Goal: Task Accomplishment & Management: Manage account settings

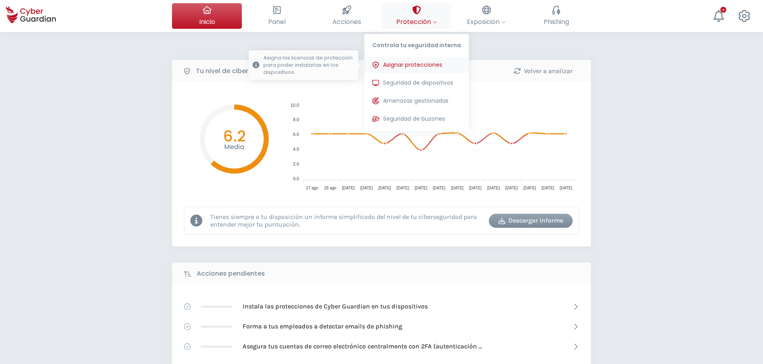
click at [402, 67] on span "Asignar protecciones" at bounding box center [412, 65] width 59 height 8
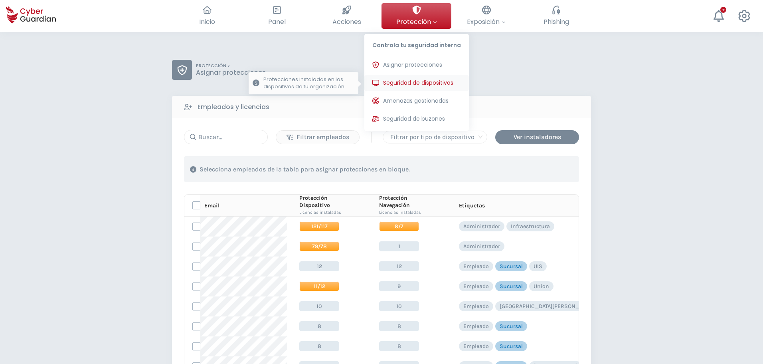
click at [402, 83] on span "Seguridad de dispositivos" at bounding box center [418, 83] width 70 height 8
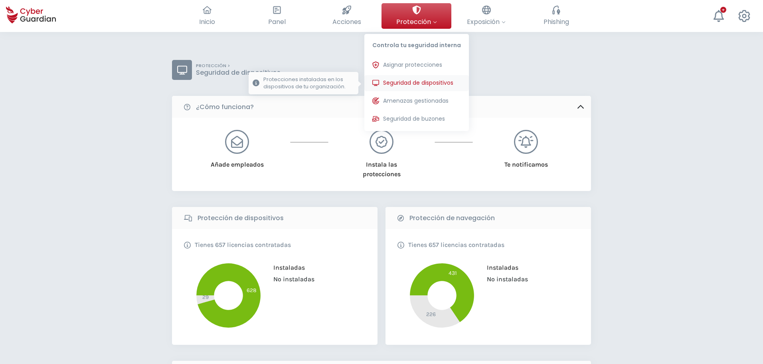
click at [402, 83] on span "Seguridad de dispositivos" at bounding box center [418, 83] width 70 height 8
click at [431, 76] on button "Seguridad de dispositivos Protecciones instaladas en los dispositivos de tu org…" at bounding box center [416, 83] width 105 height 16
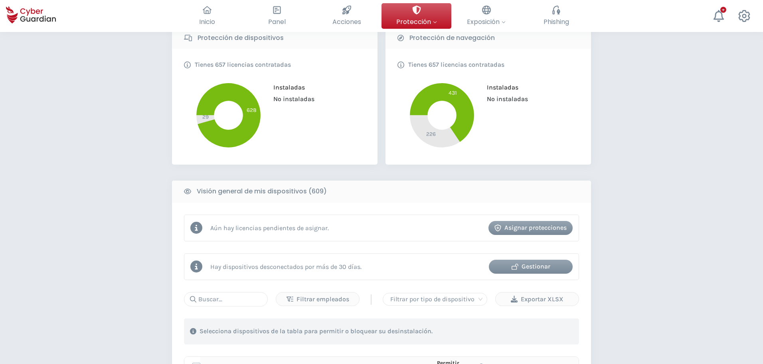
scroll to position [180, 0]
click at [528, 266] on div "Gestionar" at bounding box center [531, 266] width 72 height 10
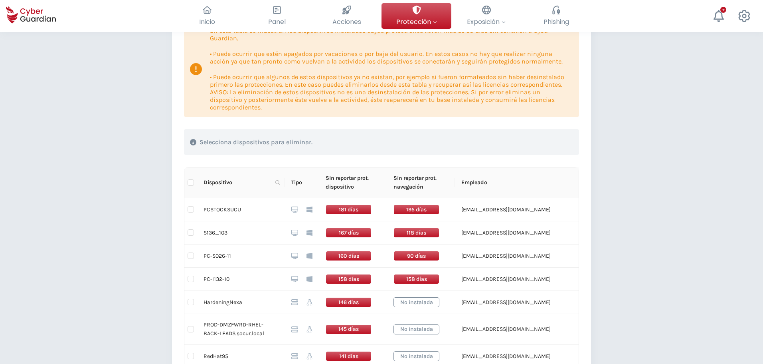
scroll to position [103, 0]
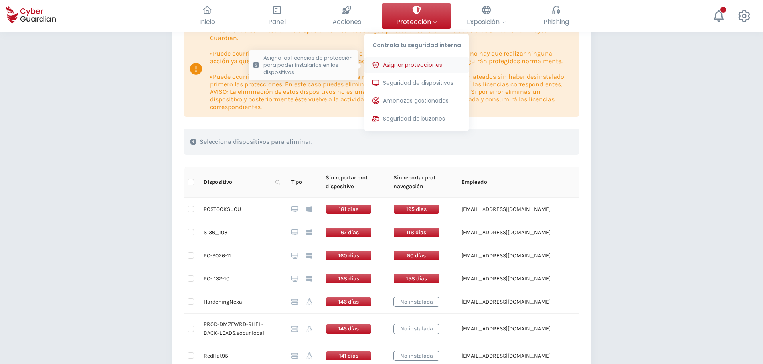
click at [412, 68] on span "Asignar protecciones" at bounding box center [412, 65] width 59 height 8
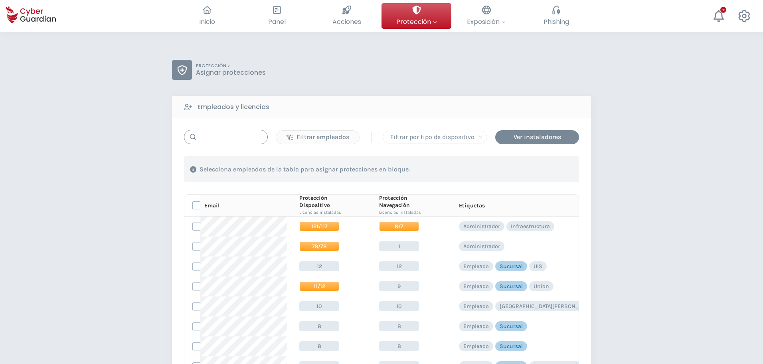
click at [256, 131] on input "text" at bounding box center [226, 137] width 84 height 14
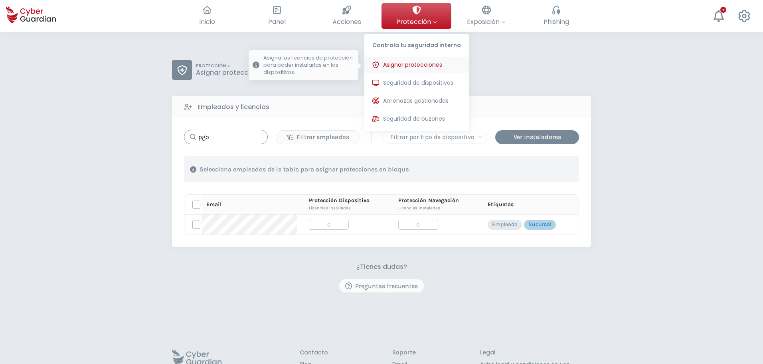
type input "pgo"
click at [412, 61] on span "Asignar protecciones" at bounding box center [412, 65] width 59 height 8
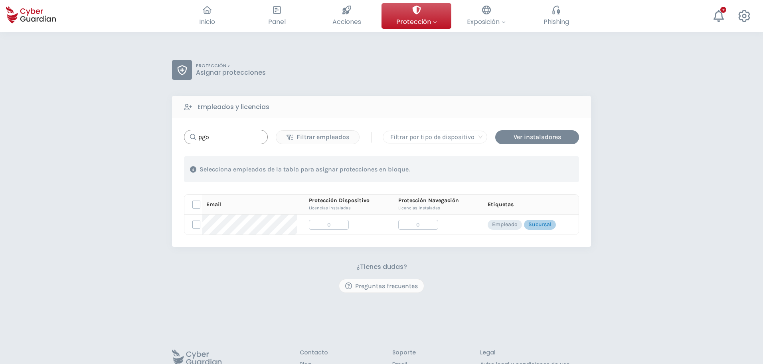
click at [230, 138] on input "pgo" at bounding box center [226, 137] width 84 height 14
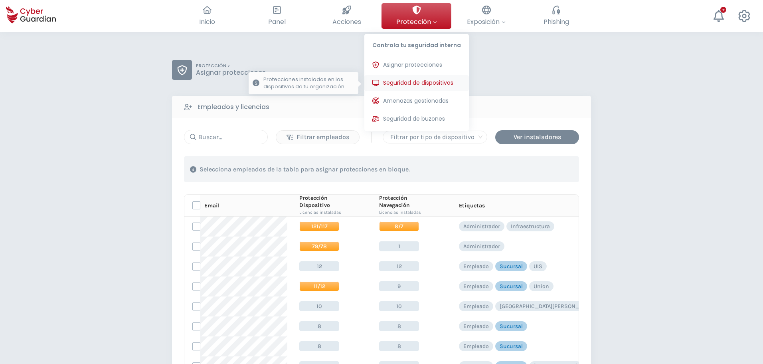
click at [409, 82] on span "Seguridad de dispositivos" at bounding box center [418, 83] width 70 height 8
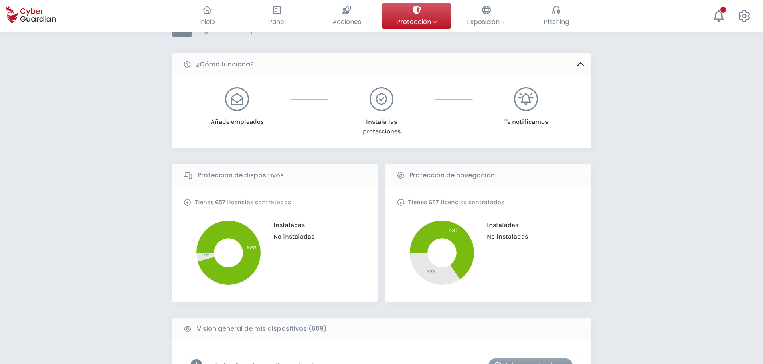
scroll to position [43, 0]
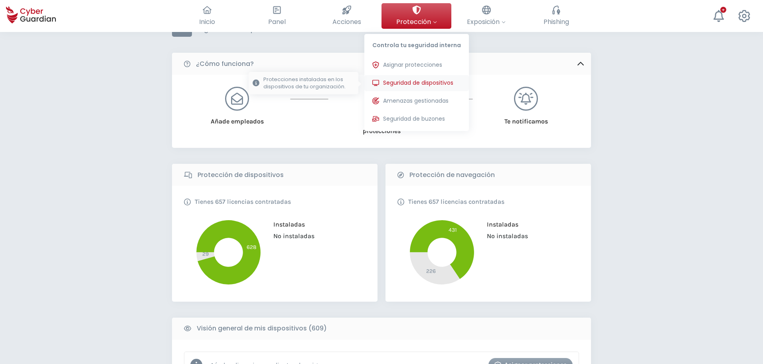
click at [402, 79] on span "Seguridad de dispositivos" at bounding box center [418, 83] width 70 height 8
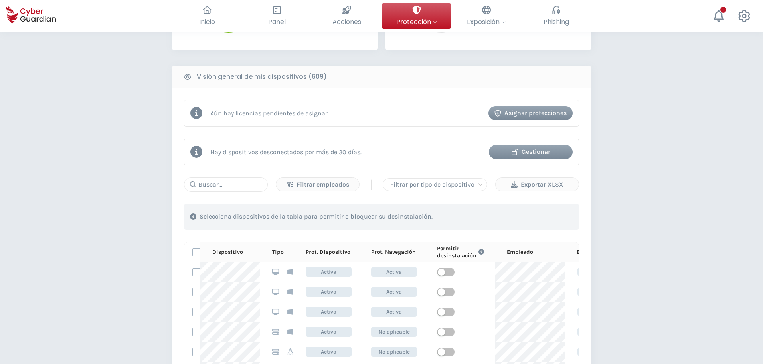
scroll to position [295, 0]
click at [524, 153] on div "Gestionar" at bounding box center [531, 151] width 72 height 10
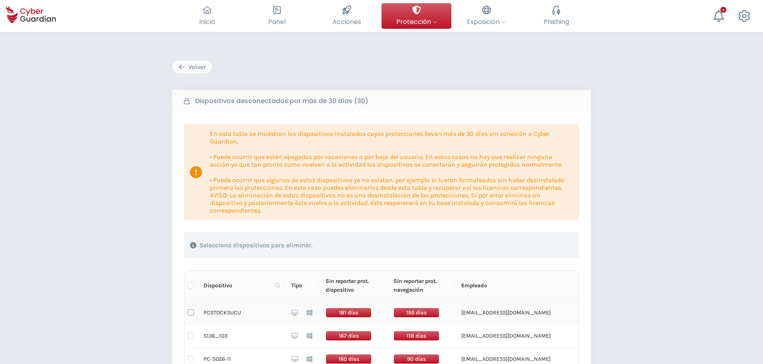
click at [190, 309] on input "checkbox" at bounding box center [191, 312] width 6 height 6
checkbox input "true"
click at [521, 246] on div "Eliminar dispositivos" at bounding box center [529, 245] width 73 height 10
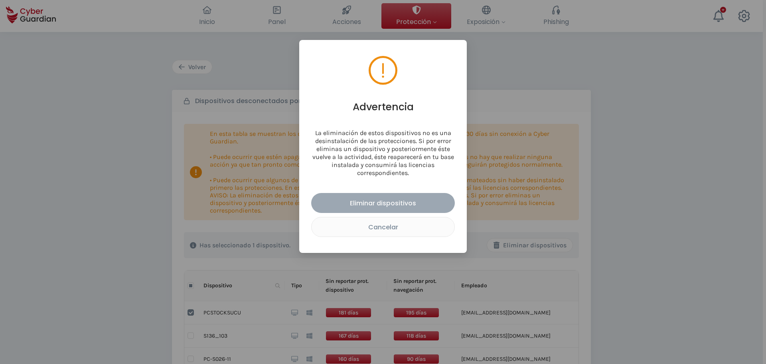
click at [397, 205] on div "Eliminar dispositivos" at bounding box center [383, 203] width 132 height 10
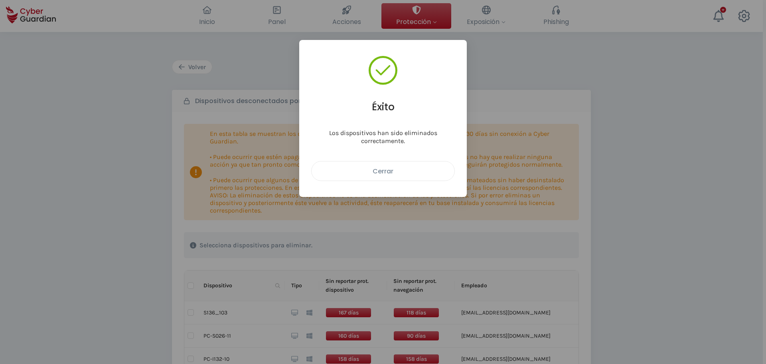
click at [380, 172] on div "Cerrar" at bounding box center [383, 171] width 131 height 10
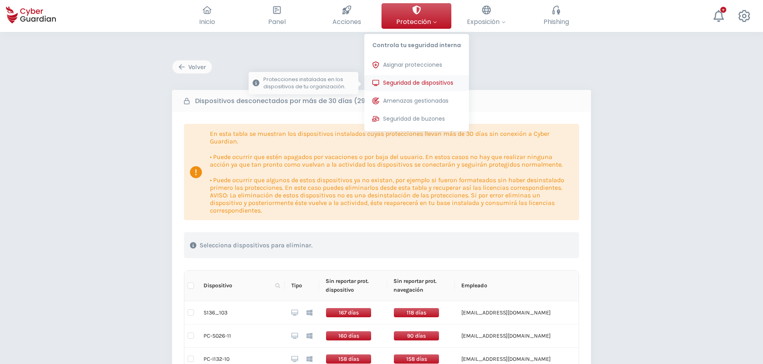
click at [408, 78] on button "Seguridad de dispositivos Protecciones instaladas en los dispositivos de tu org…" at bounding box center [416, 83] width 105 height 16
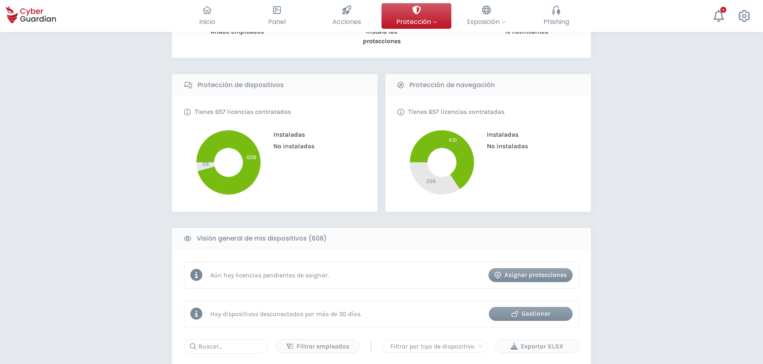
scroll to position [134, 0]
click at [525, 311] on div "Gestionar" at bounding box center [531, 313] width 72 height 10
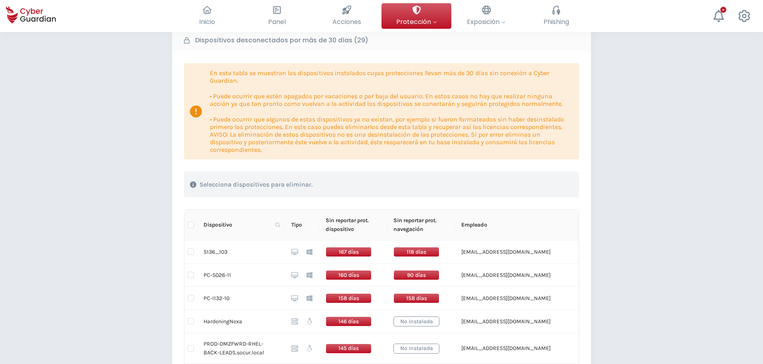
scroll to position [61, 0]
click at [477, 247] on td "[EMAIL_ADDRESS][DOMAIN_NAME]" at bounding box center [527, 251] width 145 height 23
copy td "ckarhs"
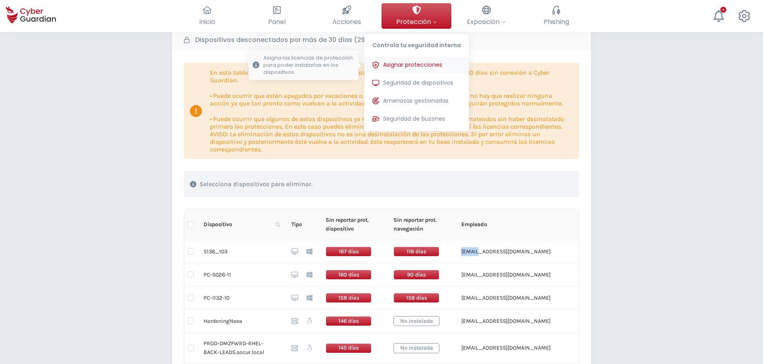
click at [406, 69] on button "Asignar protecciones Asigna las licencias de protección para poder instalarlas …" at bounding box center [416, 65] width 105 height 16
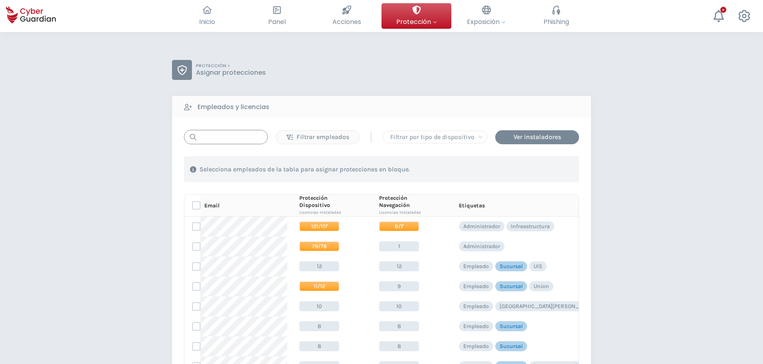
click at [242, 133] on input "text" at bounding box center [226, 137] width 84 height 14
paste input "ckarhs"
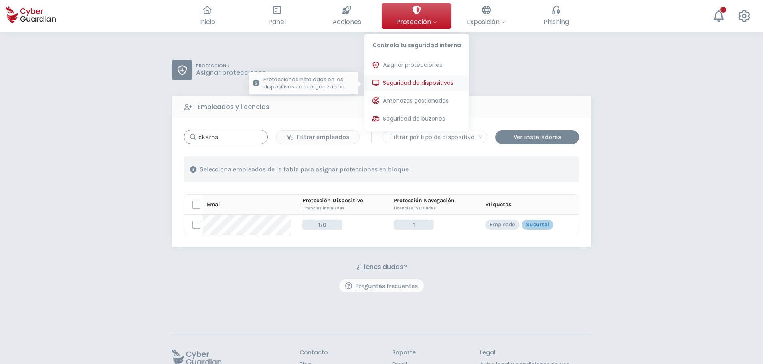
type input "ckarhs"
click at [400, 82] on span "Seguridad de dispositivos" at bounding box center [418, 83] width 70 height 8
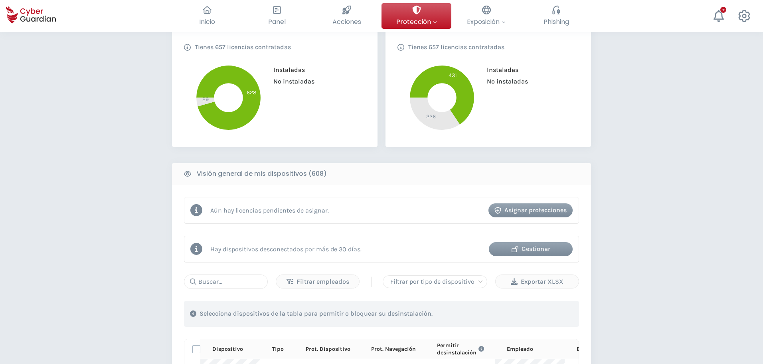
scroll to position [199, 0]
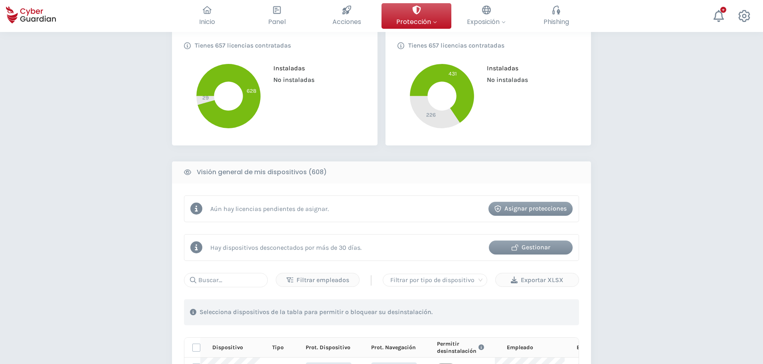
click at [543, 245] on div "Gestionar" at bounding box center [531, 247] width 72 height 10
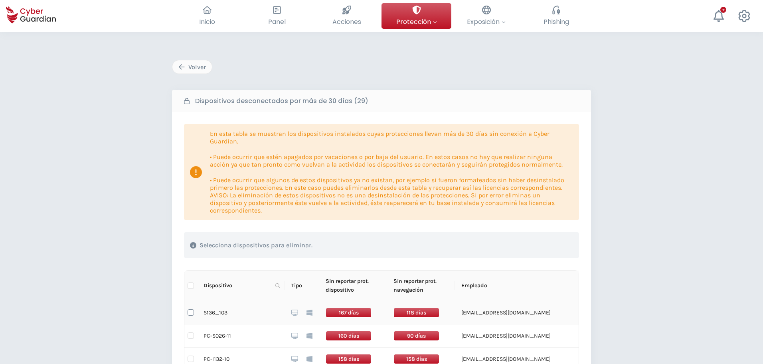
click at [190, 311] on input "checkbox" at bounding box center [191, 312] width 6 height 6
checkbox input "true"
click at [527, 243] on div "Eliminar dispositivos" at bounding box center [529, 245] width 73 height 10
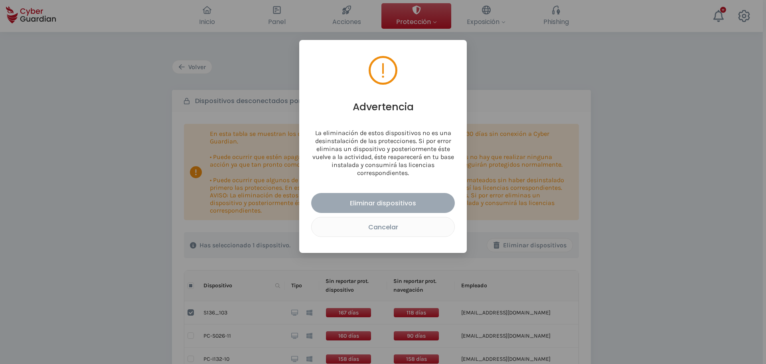
click at [378, 198] on div "Eliminar dispositivos" at bounding box center [383, 203] width 132 height 10
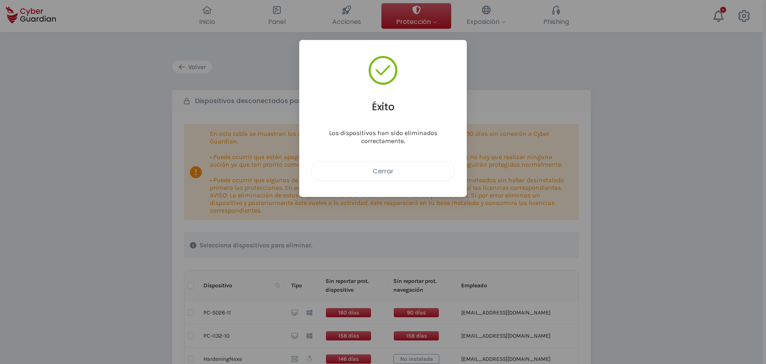
click at [393, 173] on div "Cerrar" at bounding box center [383, 171] width 131 height 10
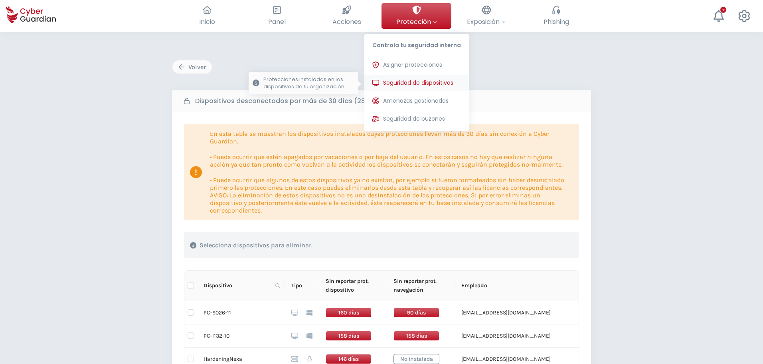
click at [398, 87] on button "Seguridad de dispositivos Protecciones instaladas en los dispositivos de tu org…" at bounding box center [416, 83] width 105 height 16
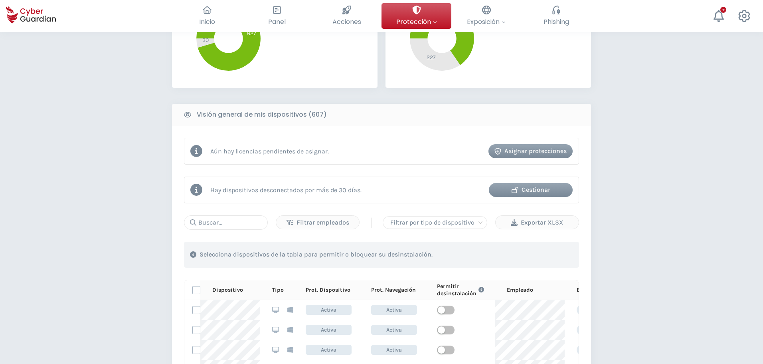
scroll to position [266, 0]
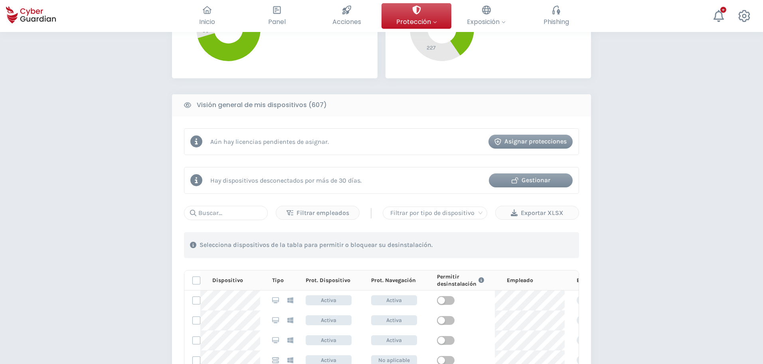
click at [548, 171] on div "Hay dispositivos desconectados por más de 30 días. Gestionar" at bounding box center [381, 180] width 395 height 27
click at [542, 178] on div "Gestionar" at bounding box center [531, 180] width 72 height 10
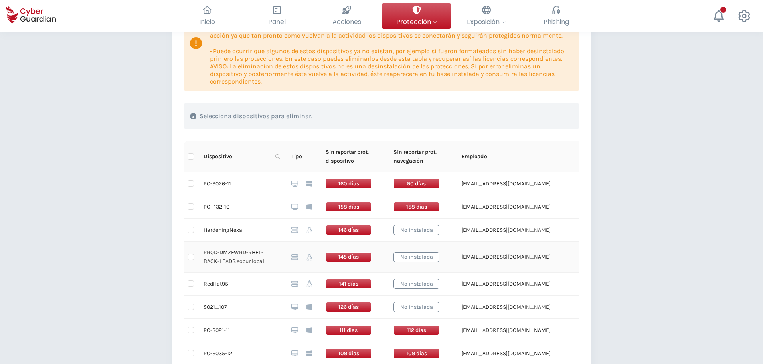
scroll to position [129, 0]
click at [351, 160] on th "Sin reportar prot. dispositivo" at bounding box center [353, 157] width 68 height 31
click at [279, 158] on icon at bounding box center [277, 156] width 5 height 5
click at [168, 159] on div "Volver Dispositivos desconectados por más de 30 días (28) En esta tabla se mues…" at bounding box center [381, 366] width 763 height 926
click at [227, 155] on span "Dispositivo" at bounding box center [238, 156] width 69 height 9
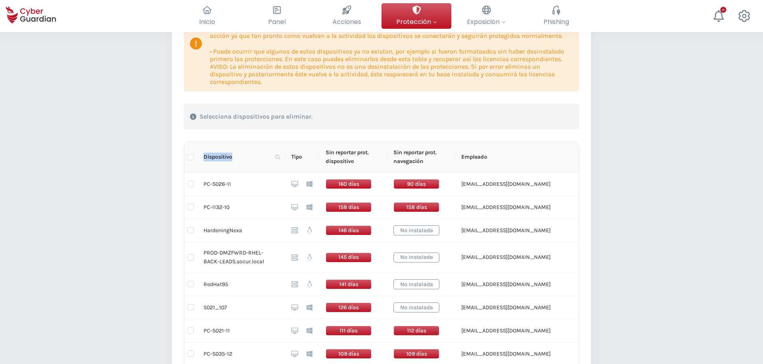
click at [227, 155] on span "Dispositivo" at bounding box center [238, 156] width 69 height 9
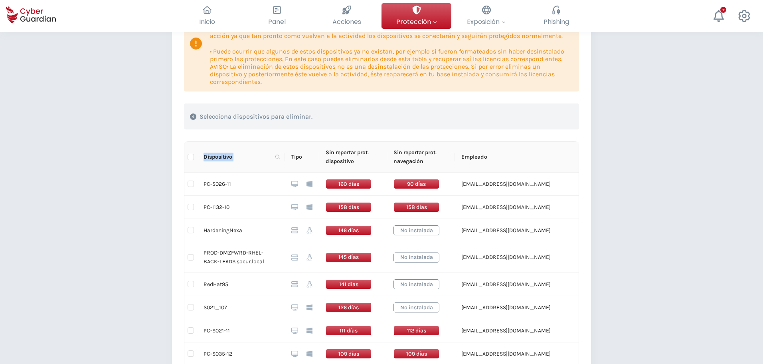
click at [227, 155] on span "Dispositivo" at bounding box center [238, 156] width 69 height 9
click at [117, 219] on div "Volver Dispositivos desconectados por más de 30 días (28) En esta tabla se mues…" at bounding box center [381, 366] width 763 height 926
click at [191, 184] on input "checkbox" at bounding box center [191, 183] width 6 height 6
checkbox input "true"
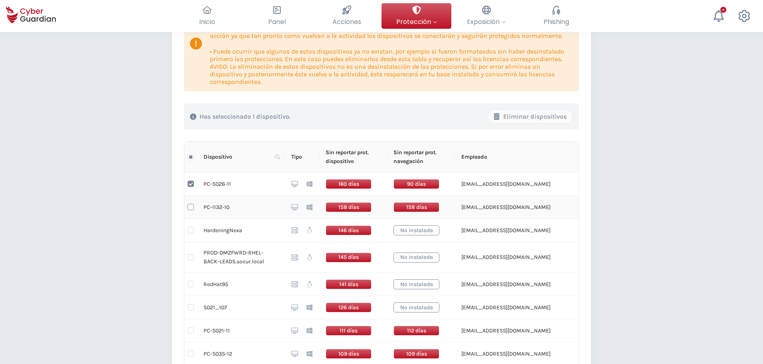
click at [190, 203] on label at bounding box center [191, 206] width 6 height 9
click at [190, 204] on input "checkbox" at bounding box center [191, 207] width 6 height 6
checkbox input "true"
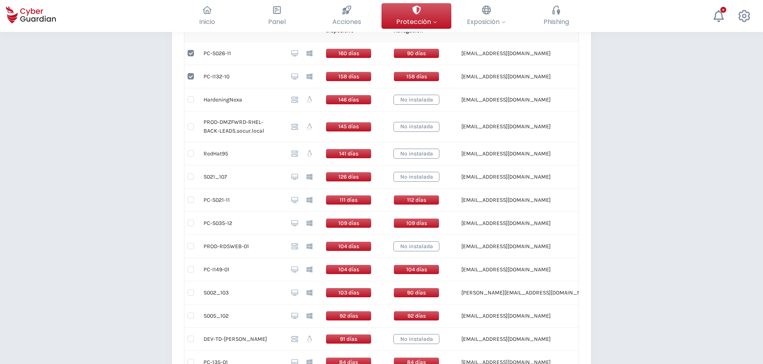
scroll to position [259, 0]
click at [190, 176] on input "checkbox" at bounding box center [191, 176] width 6 height 6
checkbox input "true"
click at [185, 198] on td at bounding box center [190, 199] width 13 height 23
click at [191, 199] on input "checkbox" at bounding box center [191, 199] width 6 height 6
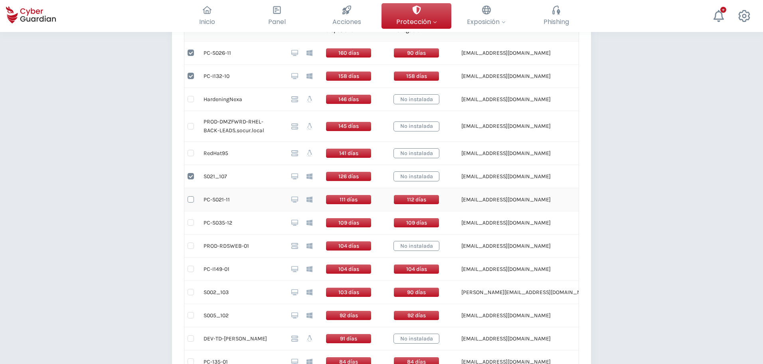
checkbox input "true"
click at [192, 222] on input "checkbox" at bounding box center [191, 222] width 6 height 6
checkbox input "true"
click at [192, 269] on input "checkbox" at bounding box center [191, 268] width 6 height 6
checkbox input "true"
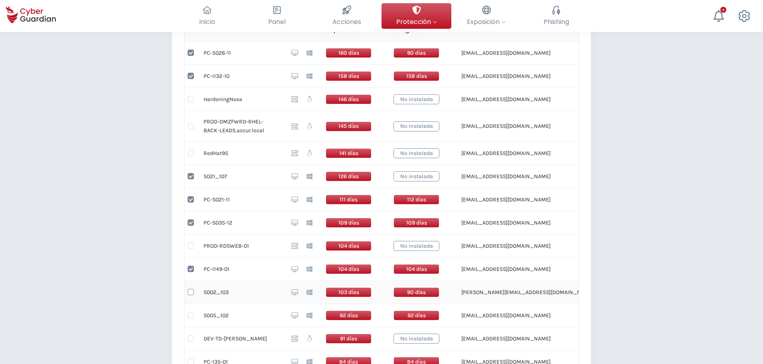
click at [189, 291] on input "checkbox" at bounding box center [191, 292] width 6 height 6
checkbox input "true"
click at [189, 313] on input "checkbox" at bounding box center [191, 315] width 6 height 6
checkbox input "true"
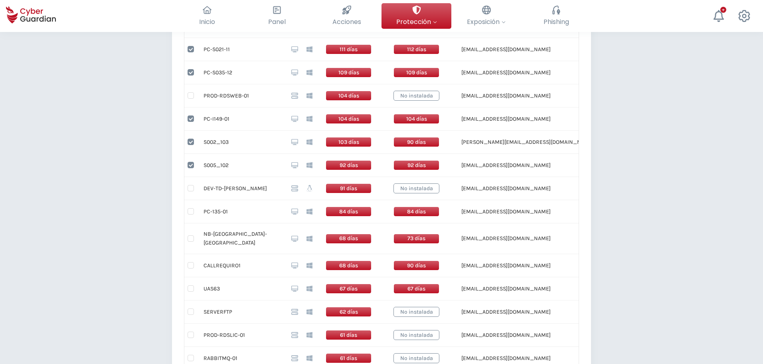
scroll to position [410, 0]
click at [190, 208] on input "checkbox" at bounding box center [191, 211] width 6 height 6
checkbox input "true"
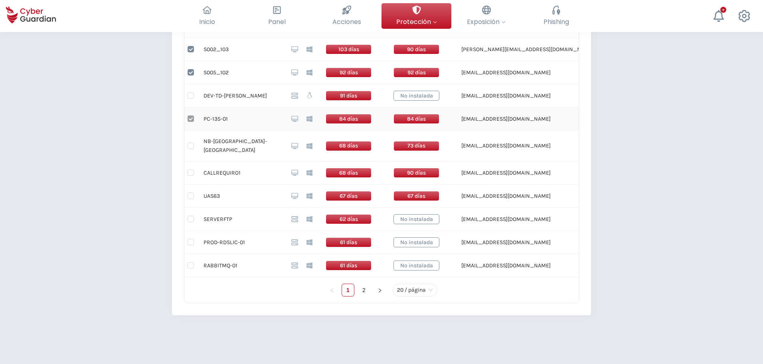
scroll to position [503, 0]
click at [188, 192] on input "checkbox" at bounding box center [191, 195] width 6 height 6
checkbox input "true"
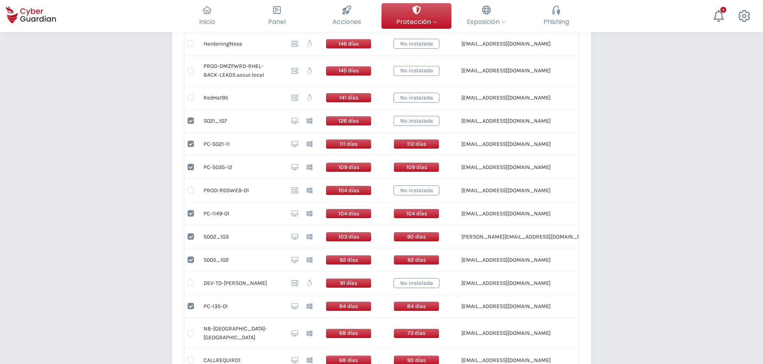
scroll to position [315, 0]
click at [127, 267] on div "Volver Dispositivos desconectados por más de 30 días (28) En esta tabla se mues…" at bounding box center [381, 180] width 763 height 926
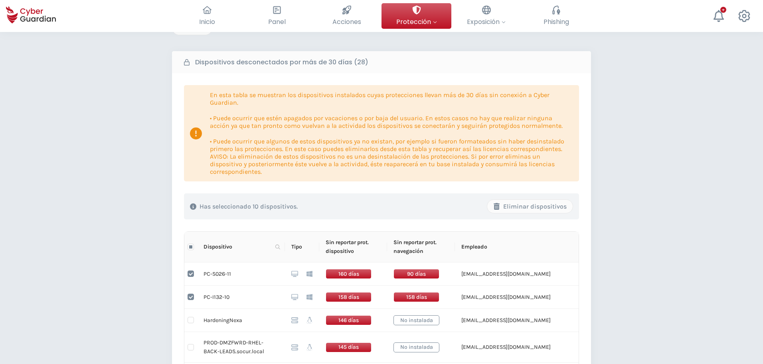
scroll to position [0, 0]
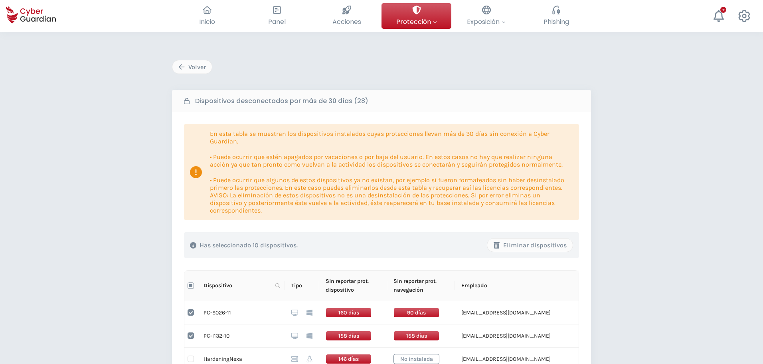
click at [189, 285] on input "Select all" at bounding box center [191, 285] width 6 height 6
checkbox input "true"
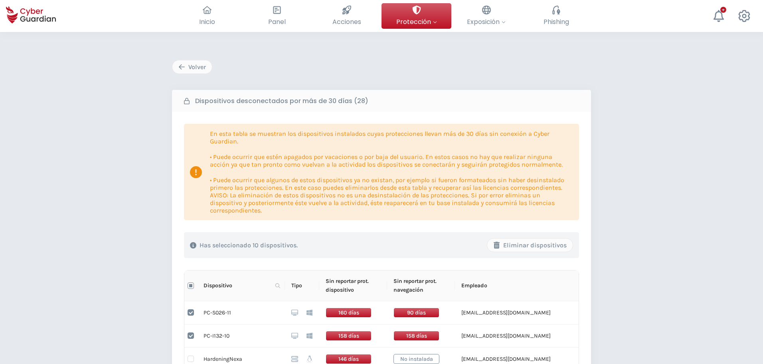
checkbox input "true"
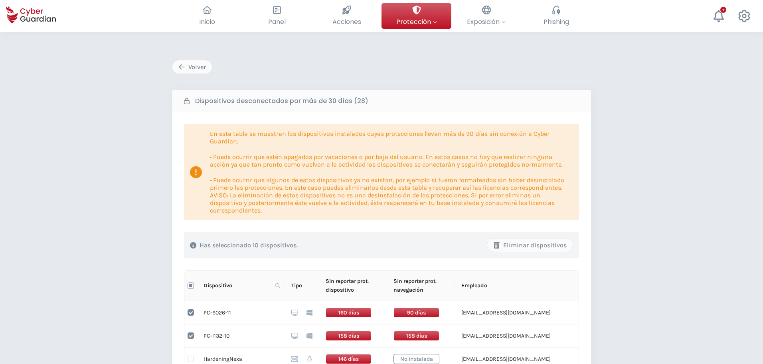
checkbox input "true"
click at [189, 285] on input "Select all" at bounding box center [191, 285] width 6 height 6
checkbox input "false"
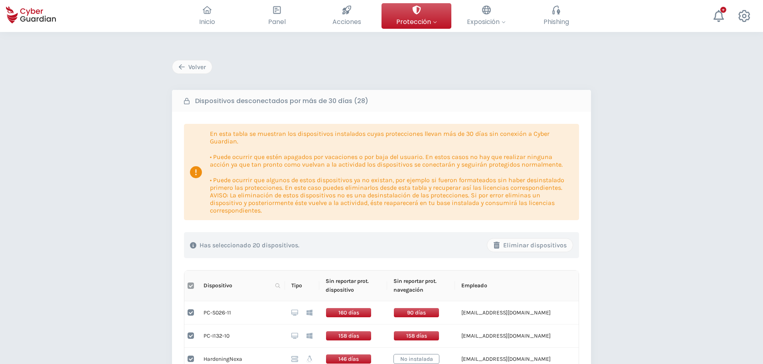
checkbox input "false"
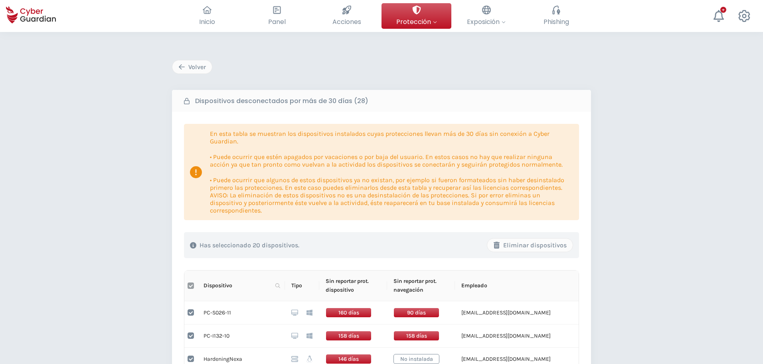
checkbox input "false"
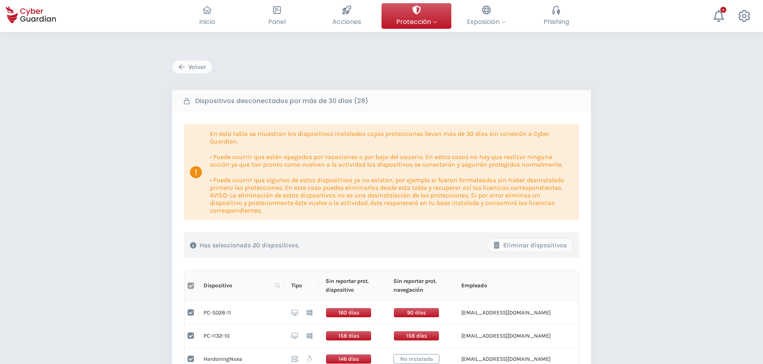
checkbox input "false"
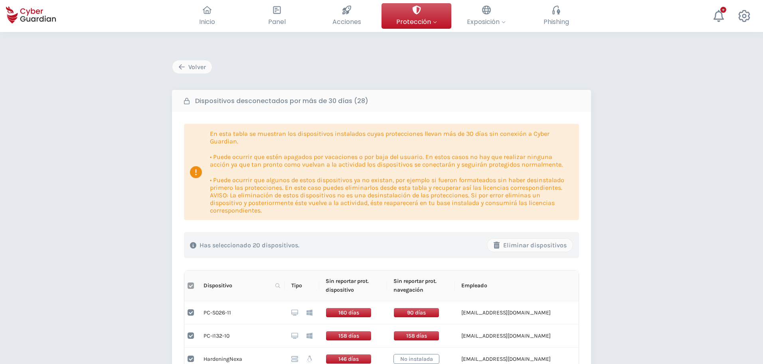
checkbox input "false"
drag, startPoint x: 236, startPoint y: 311, endPoint x: 202, endPoint y: 311, distance: 34.3
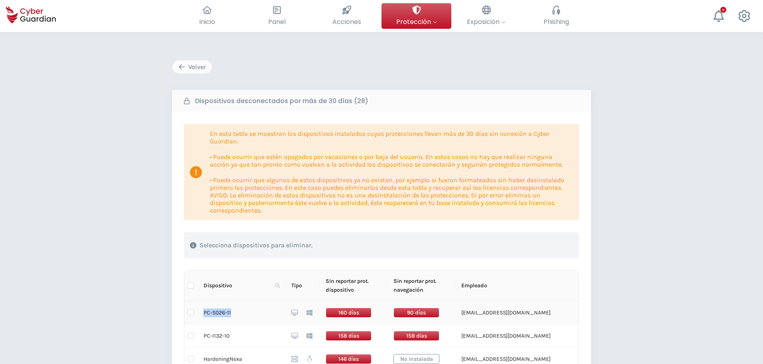
click at [202, 311] on td "PC-S026-11" at bounding box center [241, 312] width 88 height 23
copy td "PC-S026-11"
click at [201, 65] on div "Volver" at bounding box center [192, 67] width 28 height 10
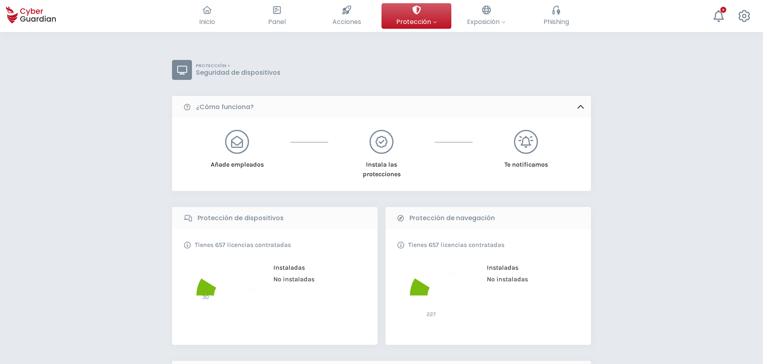
scroll to position [266, 0]
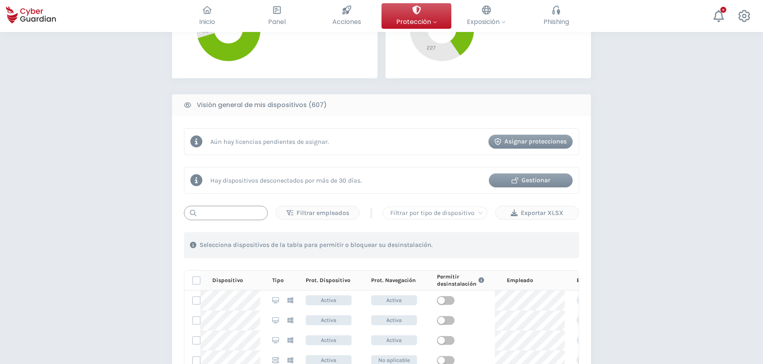
click at [225, 218] on input "text" at bounding box center [226, 213] width 84 height 14
paste input "PC-S026-11"
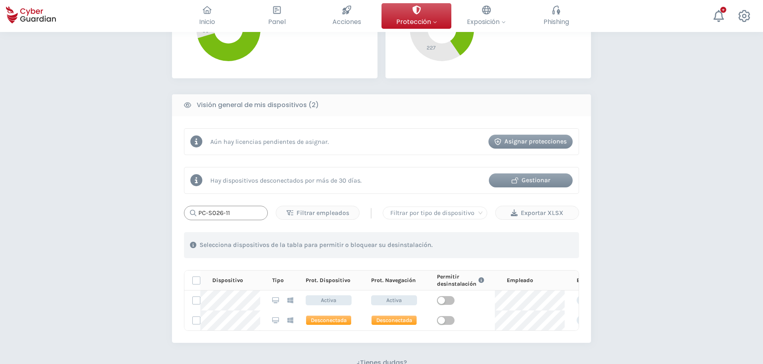
type input "PC-S026-11"
click at [538, 180] on div "Gestionar" at bounding box center [531, 180] width 72 height 10
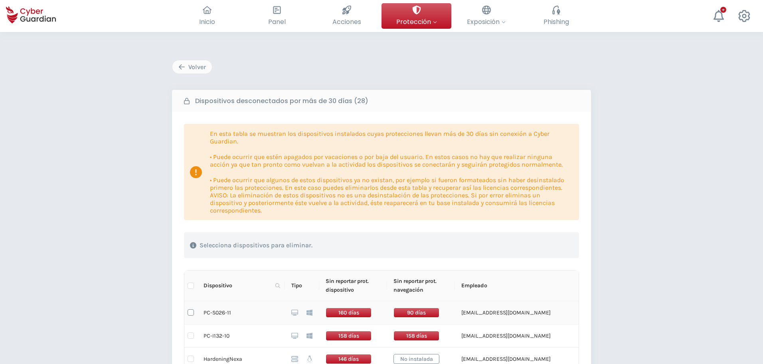
click at [189, 313] on input "checkbox" at bounding box center [191, 312] width 6 height 6
checkbox input "true"
click at [509, 241] on div "Eliminar dispositivos" at bounding box center [529, 245] width 73 height 10
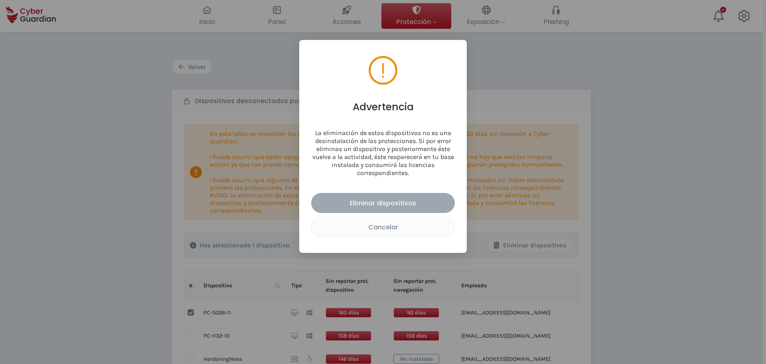
click at [390, 194] on button "Eliminar dispositivos" at bounding box center [383, 203] width 144 height 20
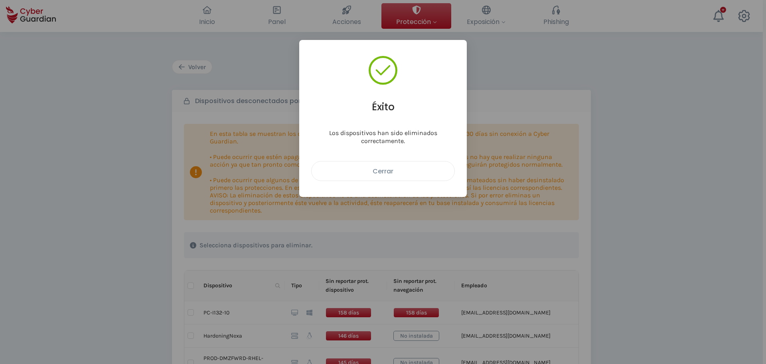
click at [383, 176] on button "Cerrar" at bounding box center [383, 171] width 144 height 20
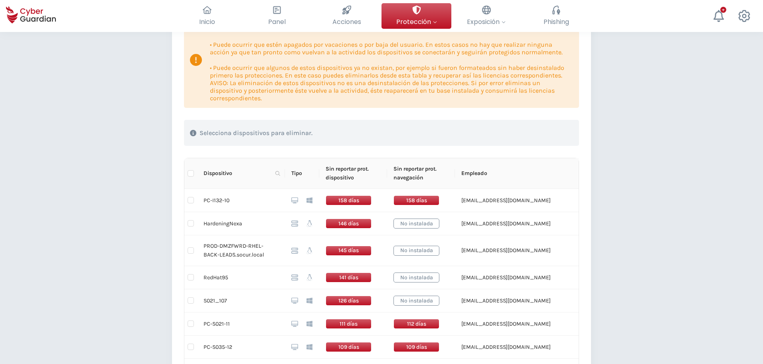
scroll to position [113, 0]
click at [216, 223] on td "HardeningNexa" at bounding box center [241, 223] width 88 height 23
copy td "HardeningNexa"
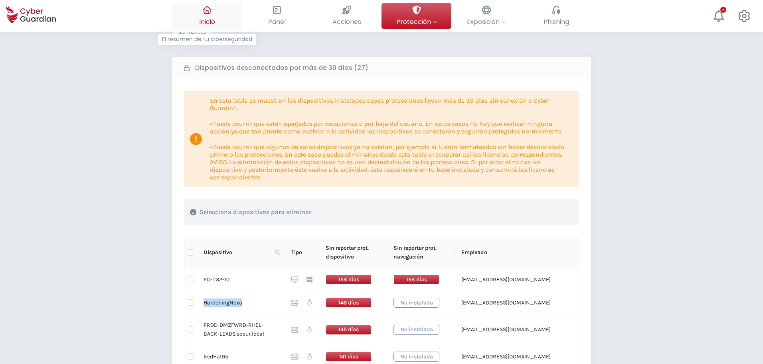
scroll to position [0, 0]
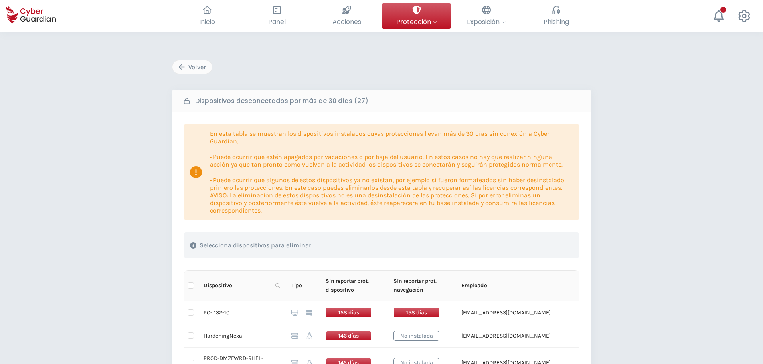
click at [202, 63] on div "Volver" at bounding box center [192, 67] width 28 height 10
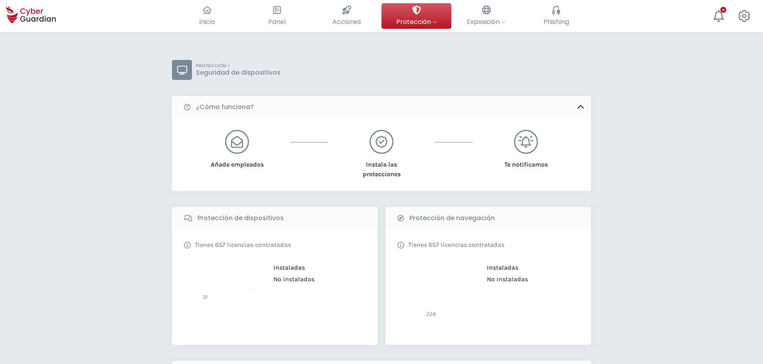
scroll to position [266, 0]
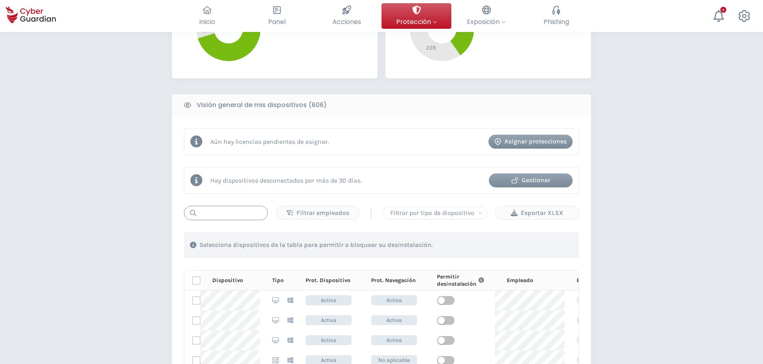
click at [222, 214] on input "text" at bounding box center [226, 213] width 84 height 14
paste input "HardeningNexa"
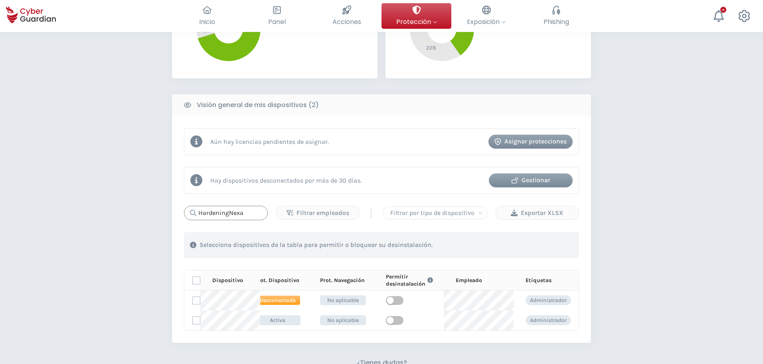
scroll to position [0, 0]
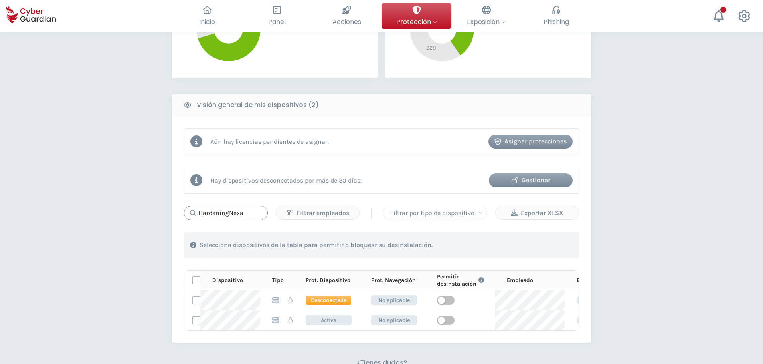
type input "HardeningNexa"
click at [521, 179] on div "Gestionar" at bounding box center [531, 180] width 72 height 10
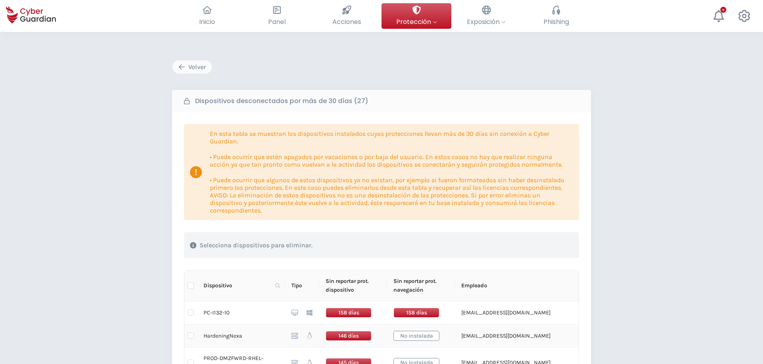
click at [187, 336] on td at bounding box center [190, 335] width 13 height 23
click at [190, 336] on input "checkbox" at bounding box center [191, 335] width 6 height 6
checkbox input "true"
click at [514, 243] on div "Eliminar dispositivos" at bounding box center [529, 245] width 73 height 10
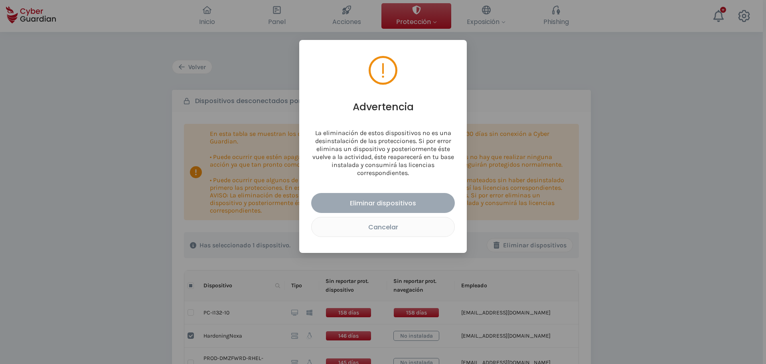
click at [401, 198] on div "Eliminar dispositivos" at bounding box center [383, 203] width 132 height 10
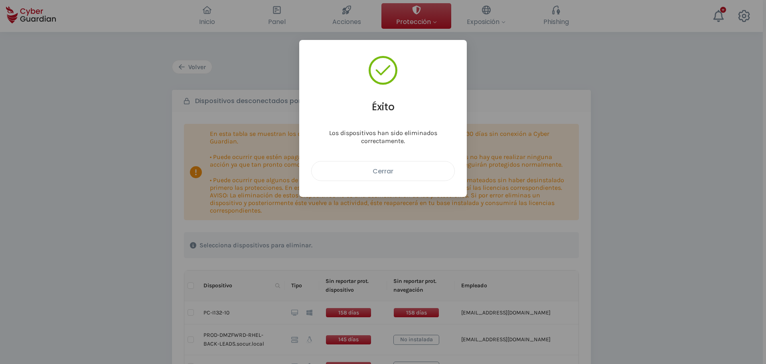
click at [385, 171] on div "Cerrar" at bounding box center [383, 171] width 131 height 10
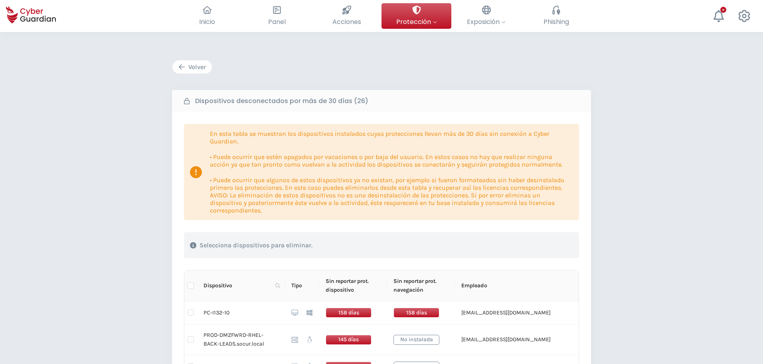
click at [194, 65] on div "Volver" at bounding box center [192, 67] width 28 height 10
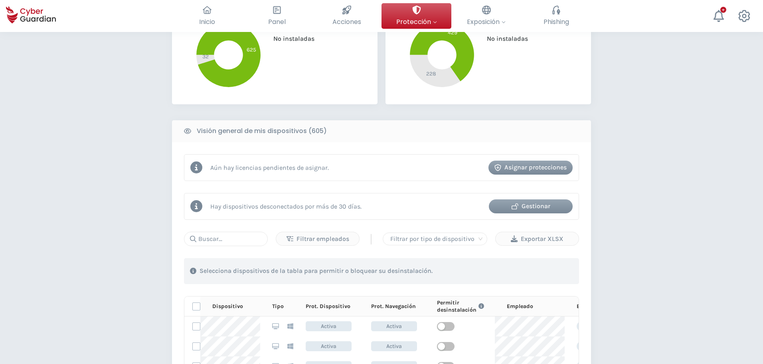
scroll to position [241, 0]
click at [188, 131] on icon at bounding box center [187, 130] width 7 height 6
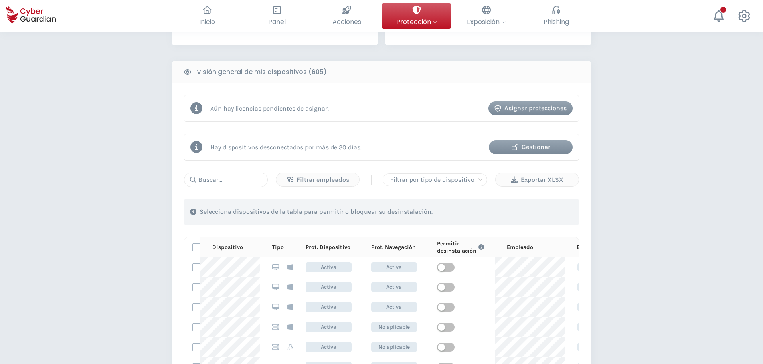
scroll to position [298, 0]
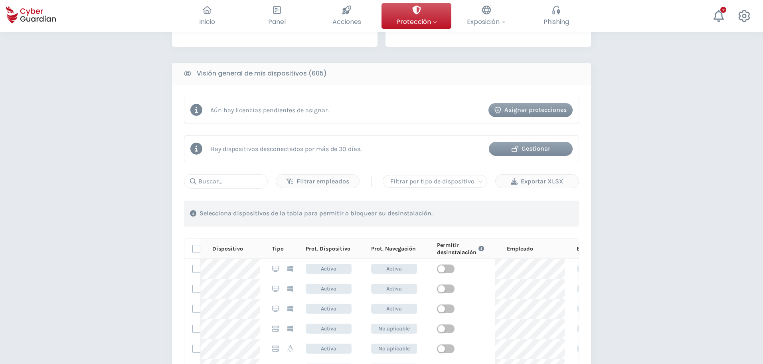
click at [536, 150] on div "Gestionar" at bounding box center [531, 149] width 72 height 10
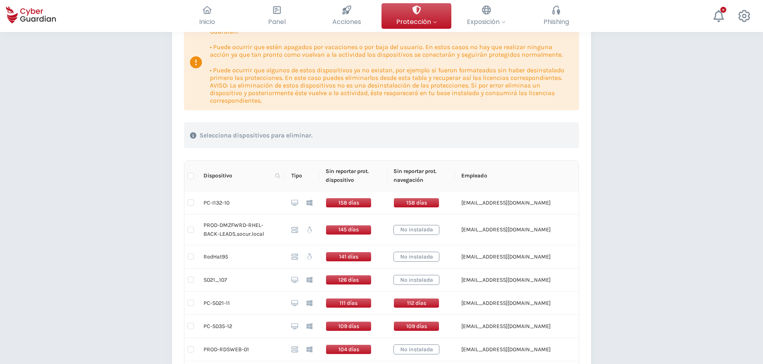
scroll to position [110, 0]
click at [222, 201] on td "PC-I132-10" at bounding box center [241, 202] width 88 height 23
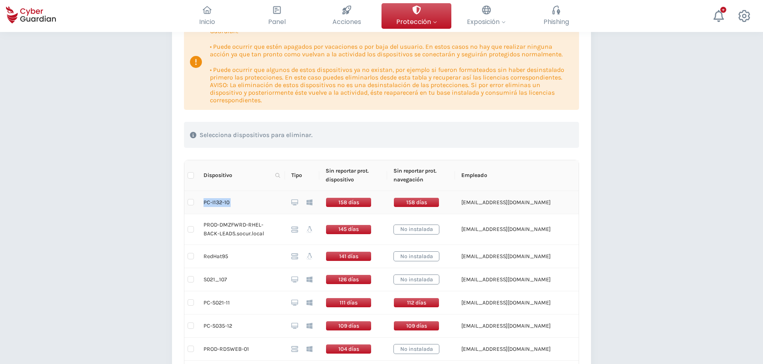
copy tr "PC-I132-10"
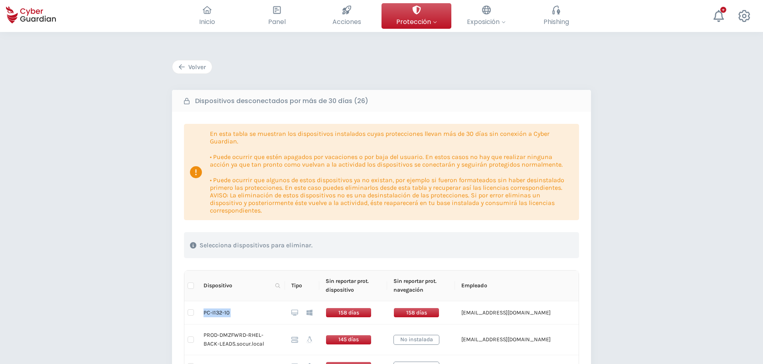
click at [202, 67] on div "Volver" at bounding box center [192, 67] width 28 height 10
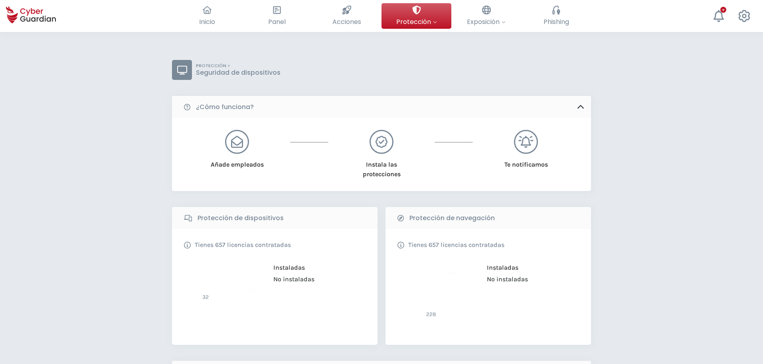
scroll to position [298, 0]
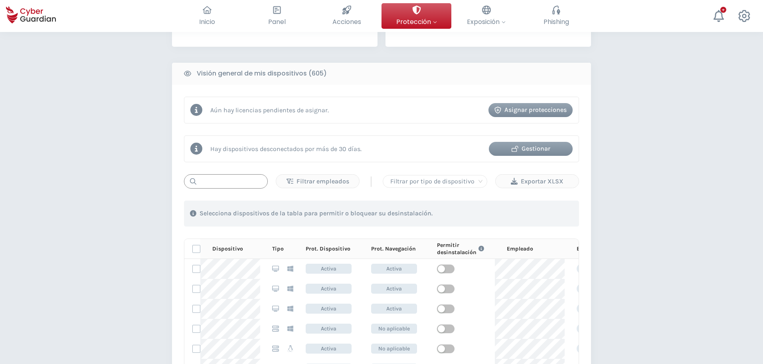
click at [228, 178] on input "text" at bounding box center [226, 181] width 84 height 14
paste input "PC-I132-10"
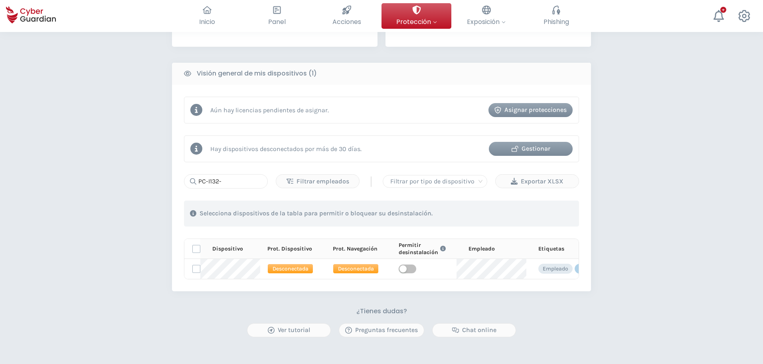
scroll to position [0, 0]
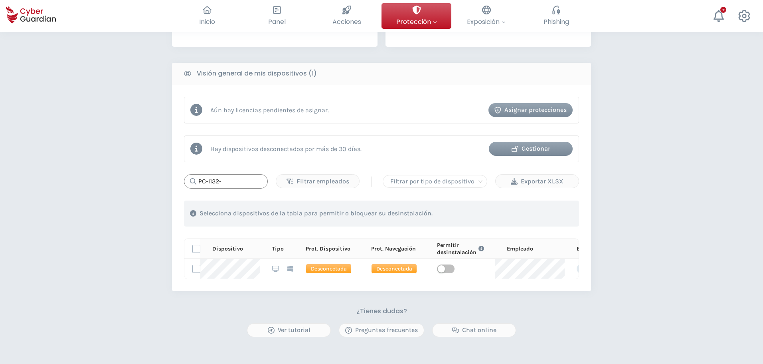
drag, startPoint x: 230, startPoint y: 186, endPoint x: 135, endPoint y: 180, distance: 95.2
click at [135, 180] on div "PROTECCIÓN > Seguridad de dispositivos ¿Cómo funciona? Añade empleados Instala …" at bounding box center [381, 97] width 763 height 727
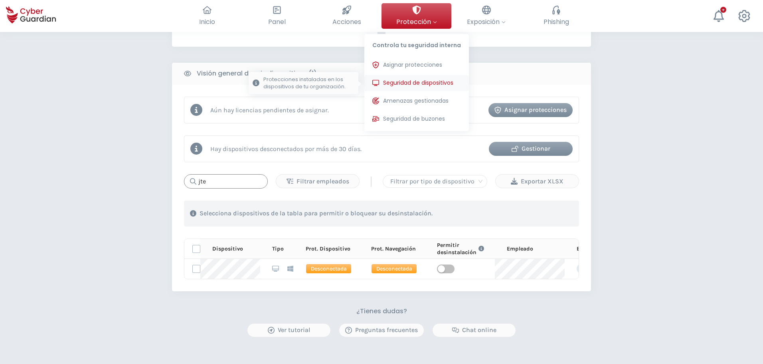
type input "jte"
click at [396, 87] on button "Seguridad de dispositivos Protecciones instaladas en los dispositivos de tu org…" at bounding box center [416, 83] width 105 height 16
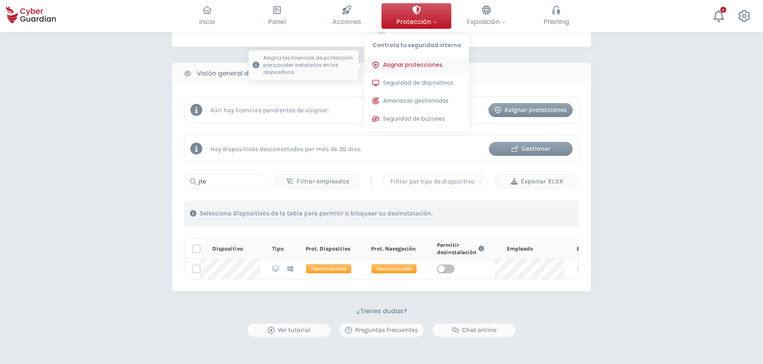
click at [412, 58] on button "Asignar protecciones Asigna las licencias de protección para poder instalarlas …" at bounding box center [416, 65] width 105 height 16
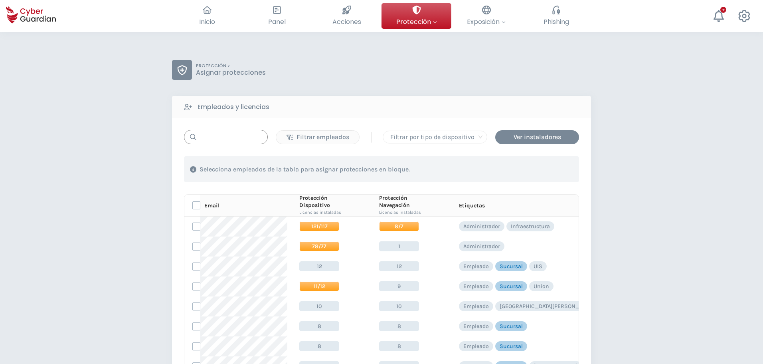
click at [222, 136] on input "text" at bounding box center [226, 137] width 84 height 14
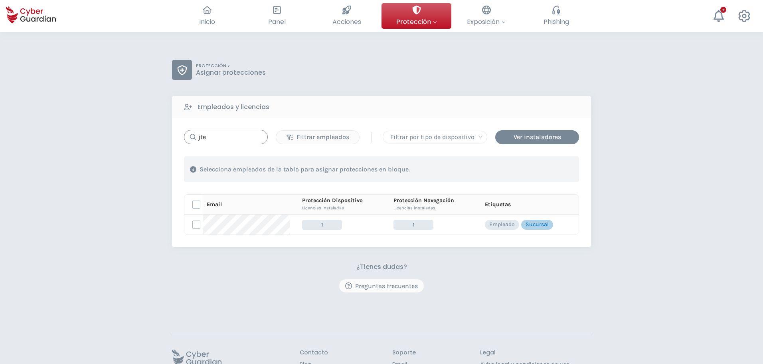
type input "jte"
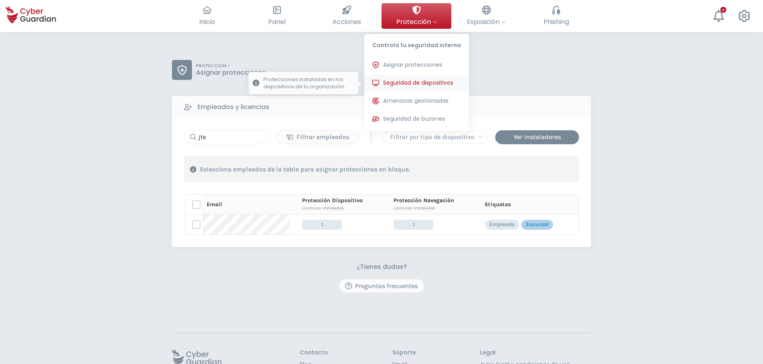
click at [394, 86] on span "Seguridad de dispositivos" at bounding box center [418, 83] width 70 height 8
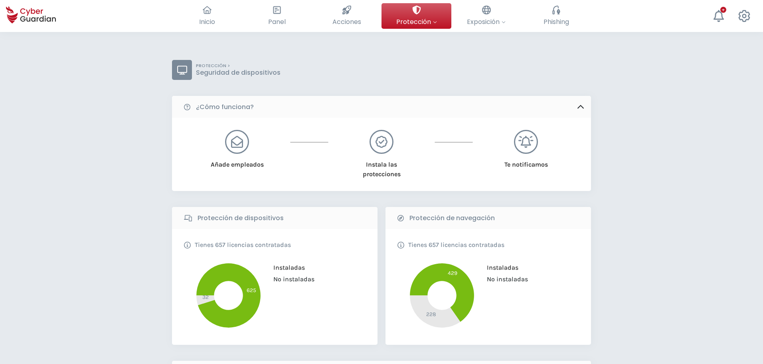
click at [233, 172] on div "Añade empleados" at bounding box center [237, 154] width 66 height 49
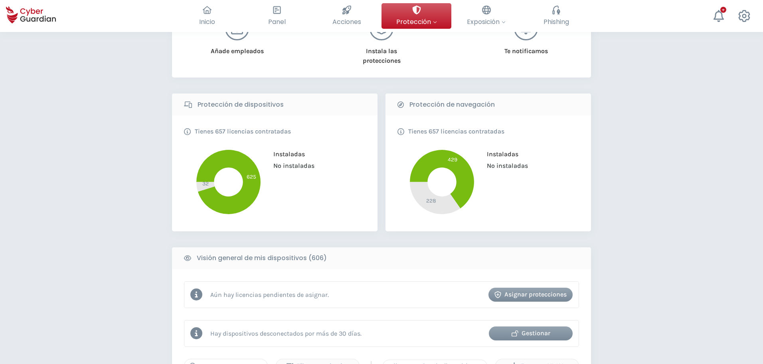
scroll to position [162, 0]
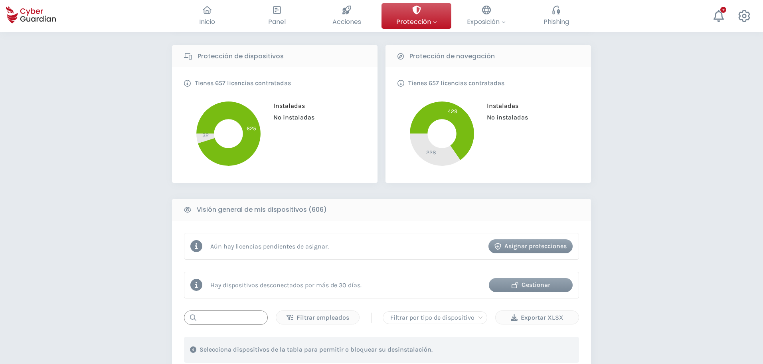
click at [200, 319] on input "text" at bounding box center [226, 317] width 84 height 14
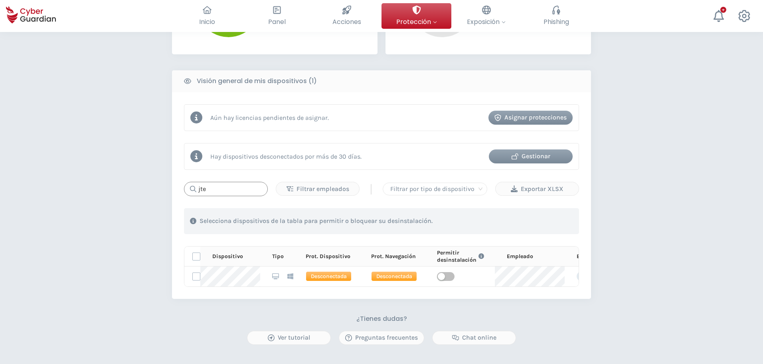
scroll to position [297, 0]
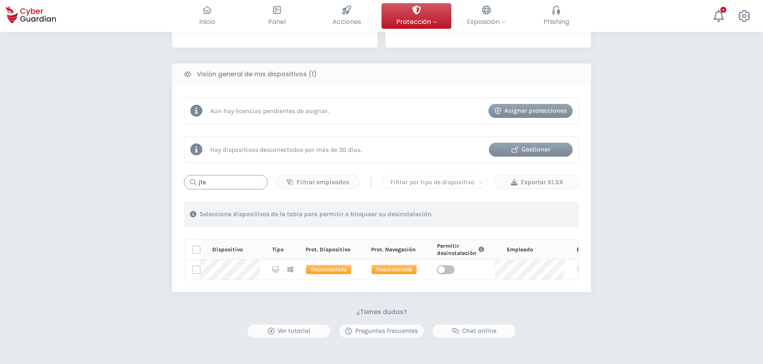
type input "jte"
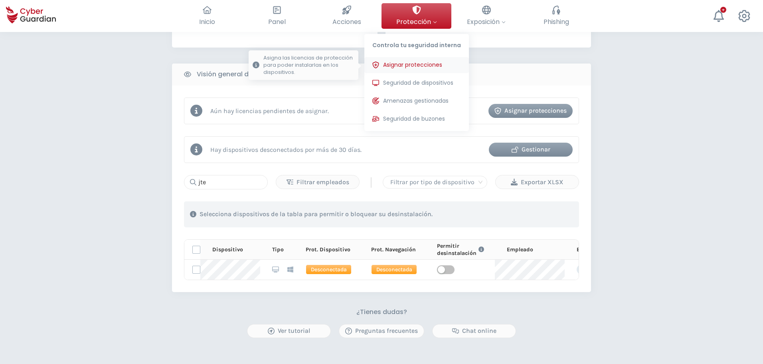
click at [406, 69] on button "Asignar protecciones Asigna las licencias de protección para poder instalarlas …" at bounding box center [416, 65] width 105 height 16
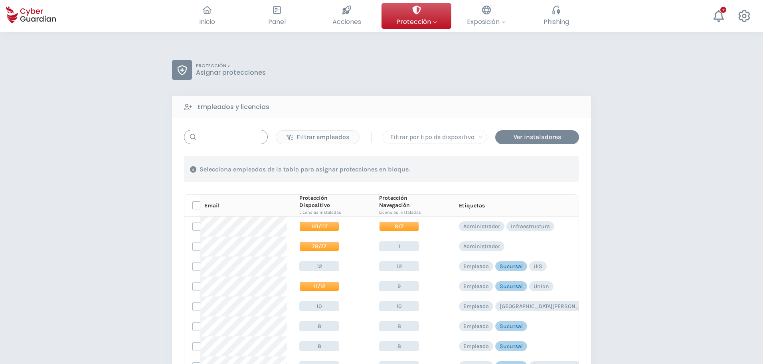
click at [210, 144] on input "text" at bounding box center [226, 137] width 84 height 14
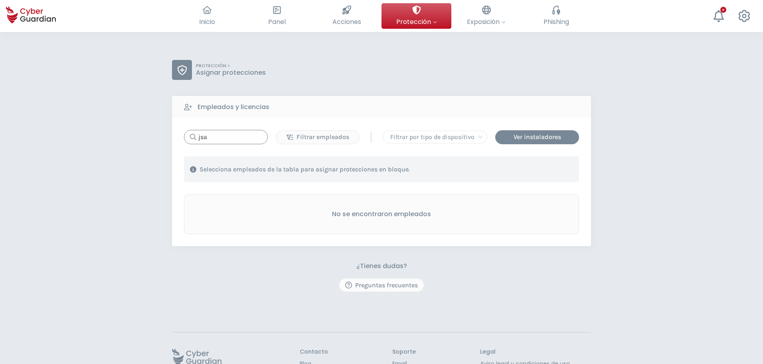
drag, startPoint x: 173, startPoint y: 131, endPoint x: 114, endPoint y: 127, distance: 59.2
click at [117, 127] on div "PROTECCIÓN > Asignar protecciones Empleados y licencias jsa Filtrar empleados |…" at bounding box center [381, 224] width 763 height 385
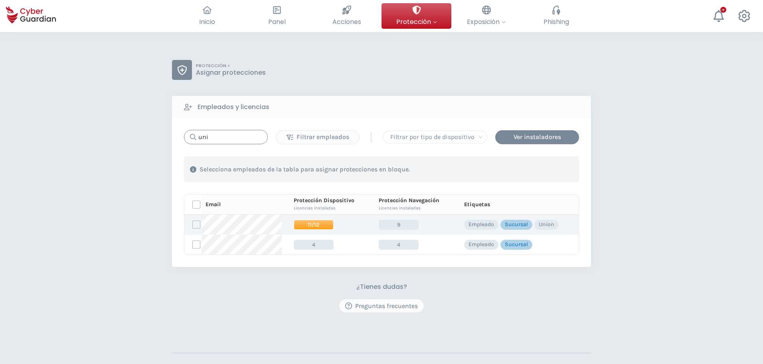
type input "uni"
click at [195, 224] on label at bounding box center [196, 224] width 8 height 8
click at [193, 224] on input "checkbox" at bounding box center [193, 224] width 0 height 7
click at [530, 174] on div "Asignar protecciones" at bounding box center [531, 169] width 72 height 10
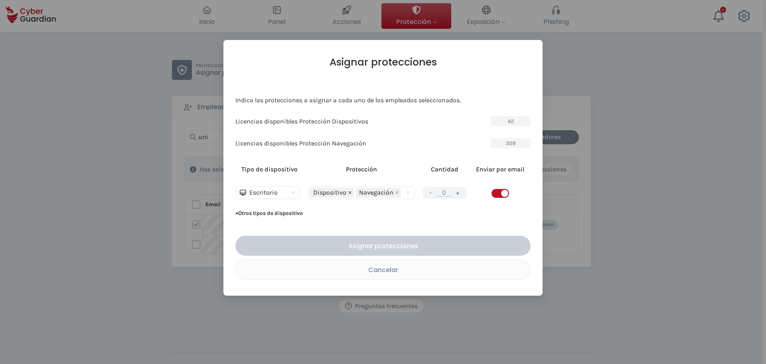
click at [348, 193] on icon "close" at bounding box center [350, 192] width 4 height 4
click at [506, 191] on div "button" at bounding box center [504, 193] width 7 height 7
click at [370, 193] on div "Navegación" at bounding box center [362, 192] width 104 height 11
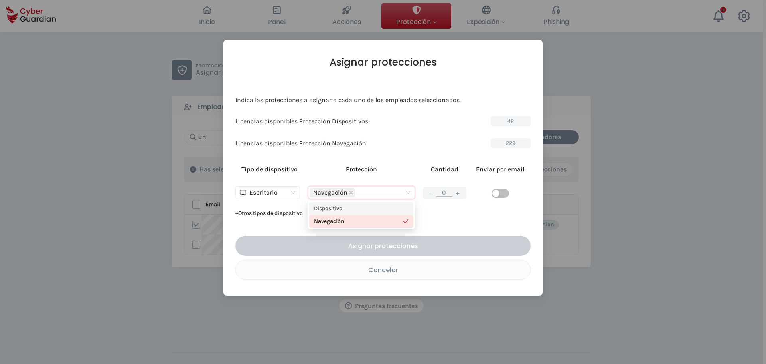
click at [356, 215] on div "Navegación" at bounding box center [361, 221] width 104 height 13
click at [352, 219] on div "Navegación" at bounding box center [361, 221] width 95 height 9
click at [453, 200] on td "- 0 +" at bounding box center [444, 192] width 51 height 29
click at [460, 193] on button "+" at bounding box center [458, 193] width 10 height 10
type input "1"
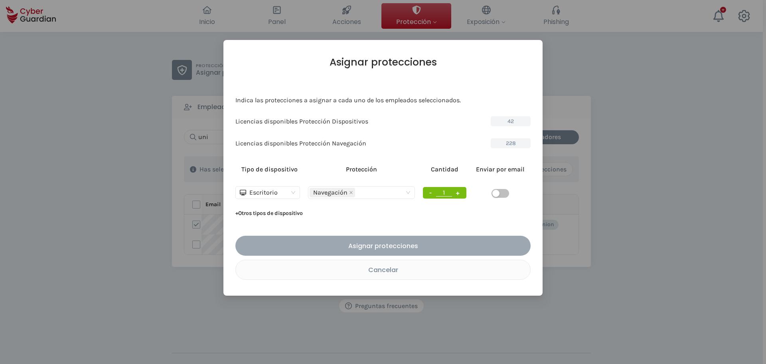
click at [418, 243] on div "Asignar protecciones" at bounding box center [382, 246] width 283 height 10
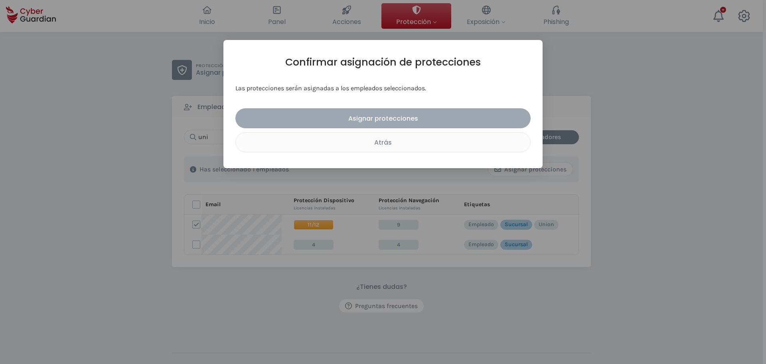
click at [400, 117] on div "Asignar protecciones" at bounding box center [382, 118] width 283 height 10
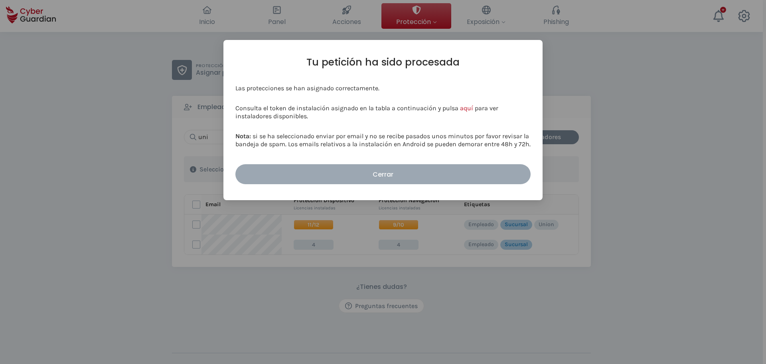
click at [350, 172] on div "Cerrar" at bounding box center [382, 174] width 283 height 10
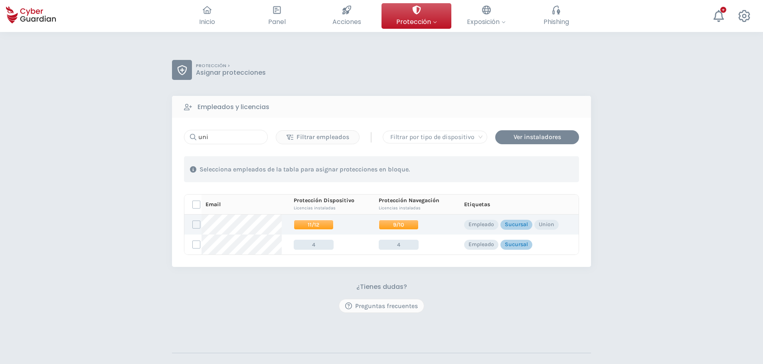
click at [394, 224] on span "9/10" at bounding box center [399, 225] width 40 height 10
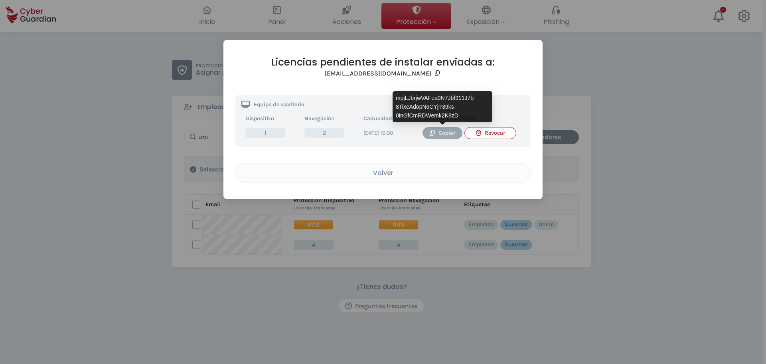
click at [446, 132] on div "Copiar" at bounding box center [443, 133] width 28 height 9
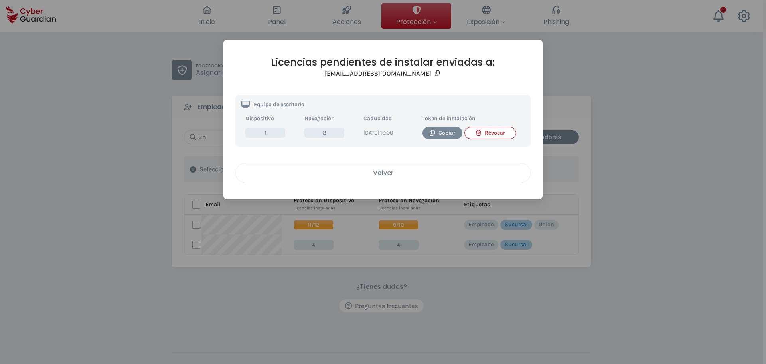
click at [375, 178] on div "Volver" at bounding box center [383, 173] width 283 height 10
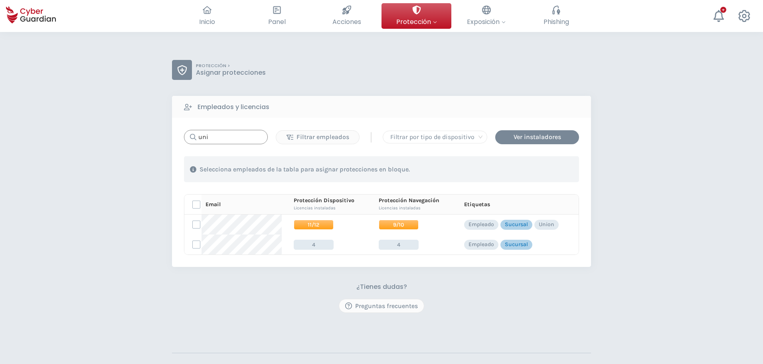
drag, startPoint x: 226, startPoint y: 138, endPoint x: 113, endPoint y: 135, distance: 113.4
click at [113, 135] on div "PROTECCIÓN > Asignar protecciones Empleados y licencias uni Filtrar empleados |…" at bounding box center [381, 235] width 763 height 406
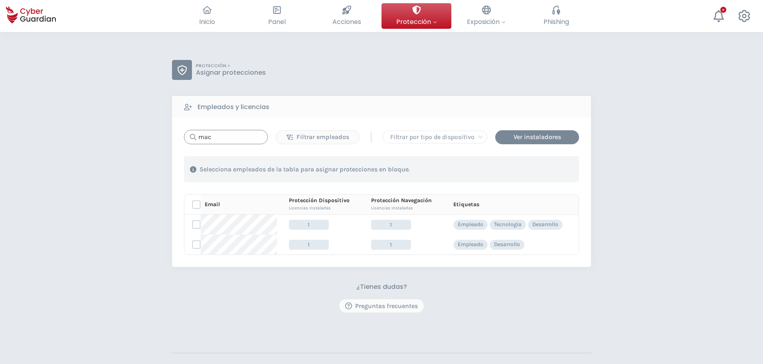
drag, startPoint x: 218, startPoint y: 138, endPoint x: 170, endPoint y: 135, distance: 47.2
click at [170, 135] on div "PROTECCIÓN > Asignar protecciones Empleados y licencias mac Filtrar empleados |…" at bounding box center [381, 235] width 763 height 406
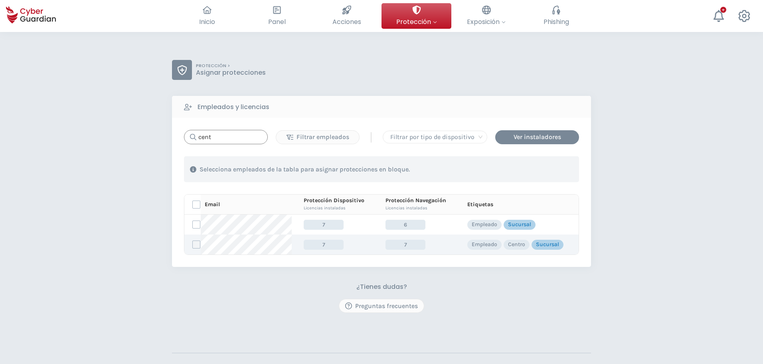
type input "cent"
click at [199, 245] on label at bounding box center [196, 244] width 8 height 8
click at [193, 245] on input "checkbox" at bounding box center [193, 244] width 0 height 7
click at [515, 168] on div "Asignar protecciones" at bounding box center [531, 169] width 72 height 10
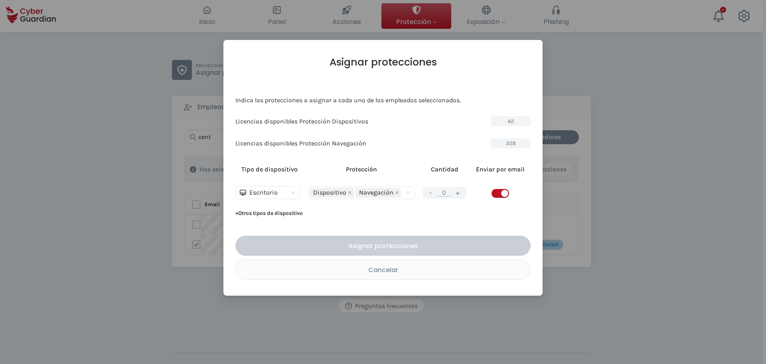
click at [455, 193] on button "+" at bounding box center [458, 193] width 10 height 10
type input "1"
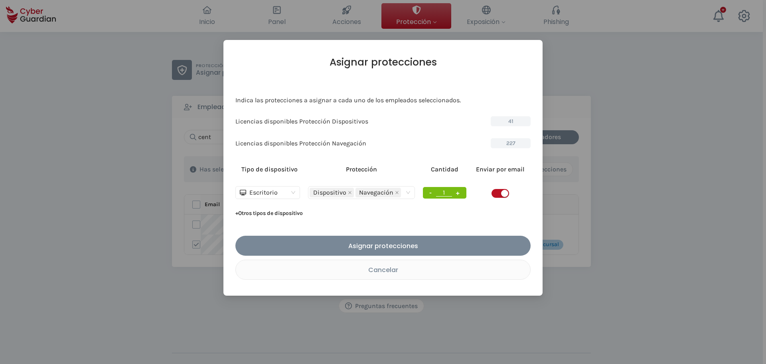
click at [499, 194] on span "button" at bounding box center [501, 193] width 18 height 9
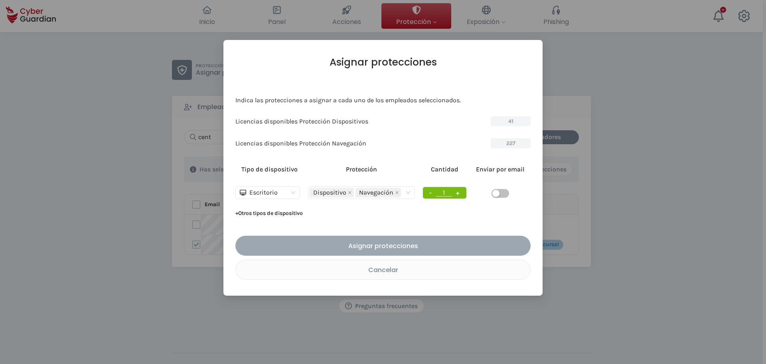
click at [400, 245] on div "Asignar protecciones" at bounding box center [382, 246] width 283 height 10
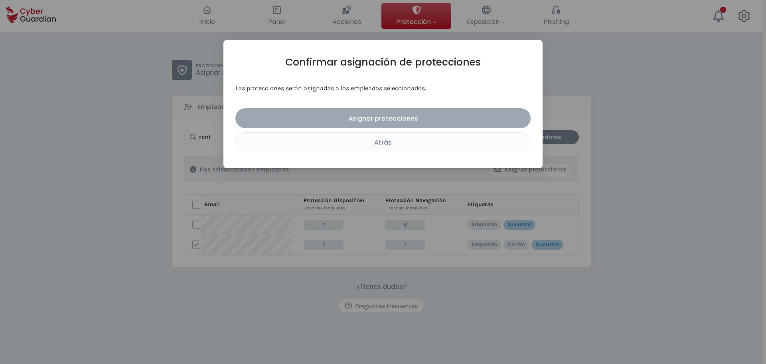
click at [397, 119] on div "Asignar protecciones" at bounding box center [382, 118] width 283 height 10
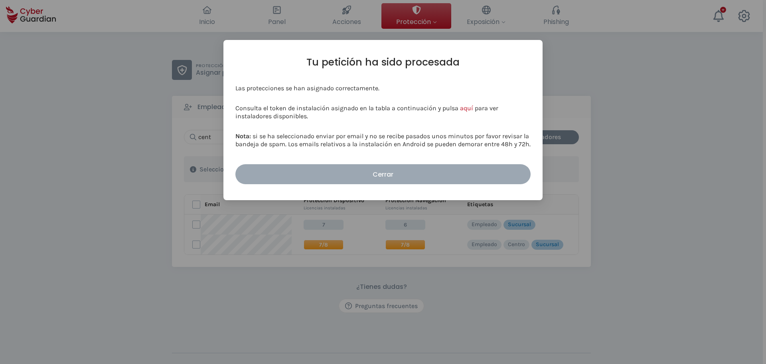
click at [460, 175] on div "Cerrar" at bounding box center [382, 174] width 283 height 10
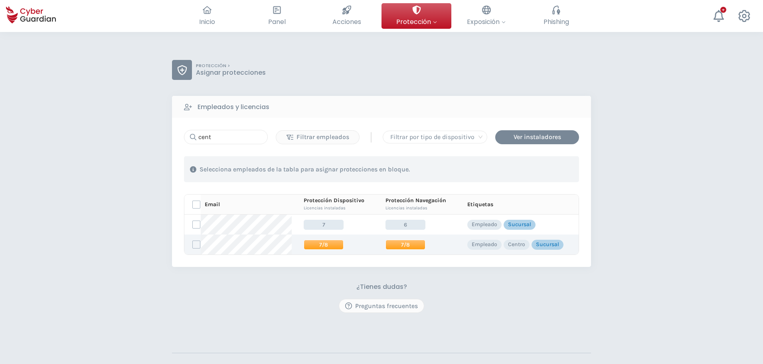
click at [405, 243] on span "7/8" at bounding box center [406, 244] width 40 height 10
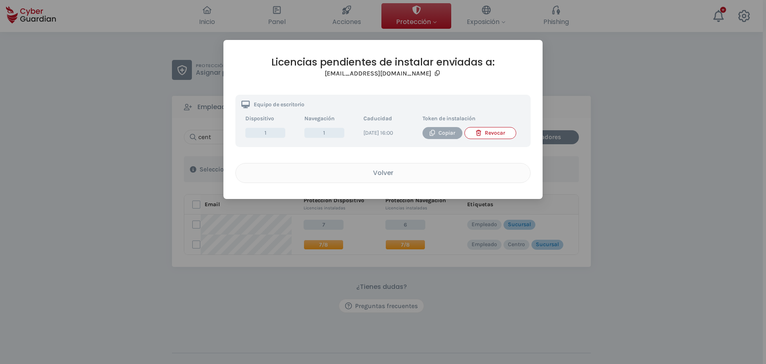
click at [446, 135] on div "Copiar" at bounding box center [443, 133] width 28 height 9
click at [361, 178] on div "Volver" at bounding box center [383, 173] width 283 height 10
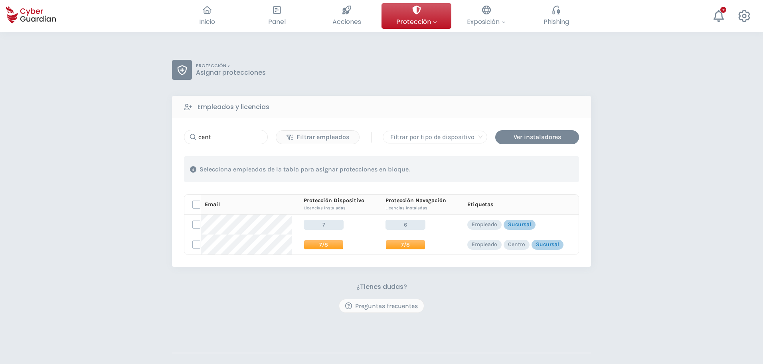
click at [607, 194] on div "PROTECCIÓN > Asignar protecciones Empleados y licencias cent Filtrar empleados …" at bounding box center [381, 235] width 763 height 406
click at [212, 137] on input "cent" at bounding box center [226, 137] width 84 height 14
drag, startPoint x: 213, startPoint y: 137, endPoint x: 164, endPoint y: 133, distance: 48.5
click at [164, 133] on div "PROTECCIÓN > Asignar protecciones Empleados y licencias cent Filtrar empleados …" at bounding box center [381, 235] width 763 height 406
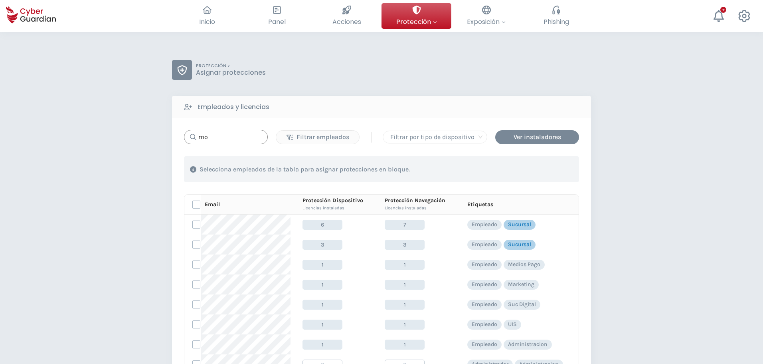
type input "m"
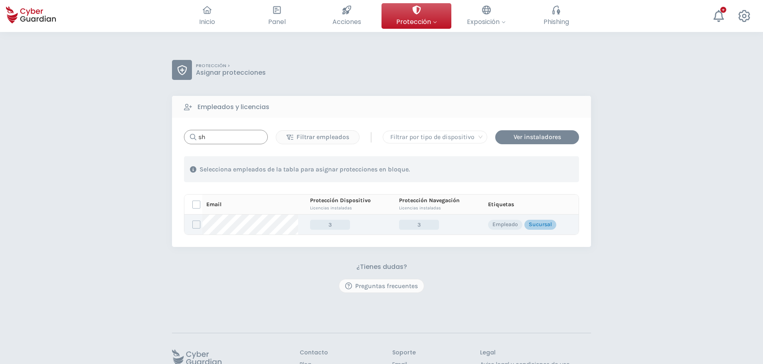
type input "sh"
click at [195, 224] on label at bounding box center [196, 224] width 8 height 8
click at [193, 224] on input "checkbox" at bounding box center [193, 224] width 0 height 7
click at [513, 172] on div "Asignar protecciones" at bounding box center [531, 169] width 72 height 10
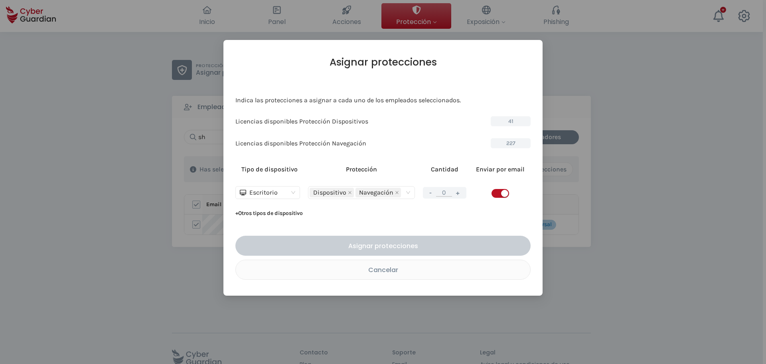
click at [459, 193] on button "+" at bounding box center [458, 193] width 10 height 10
type input "1"
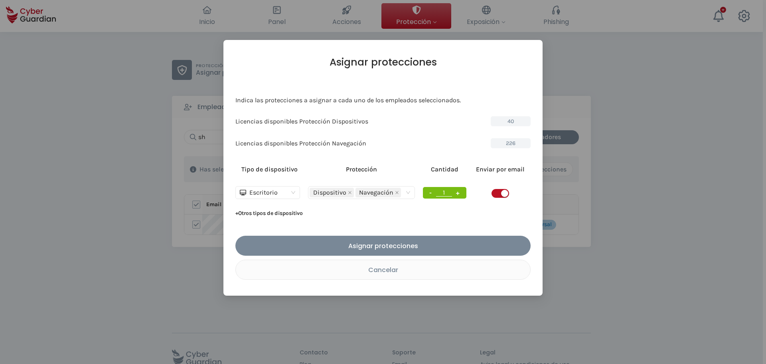
click at [496, 193] on span "button" at bounding box center [501, 193] width 18 height 9
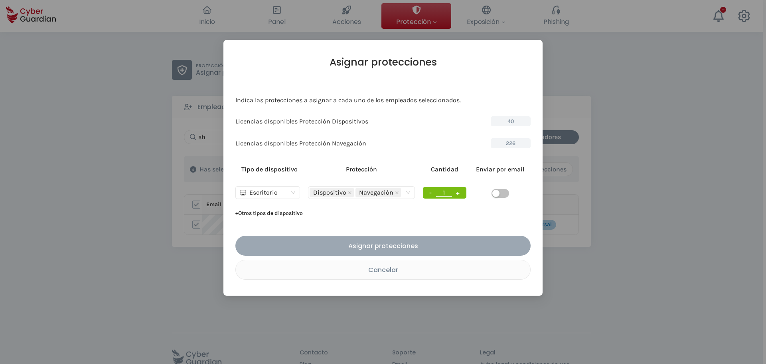
click at [435, 243] on div "Asignar protecciones" at bounding box center [382, 246] width 283 height 10
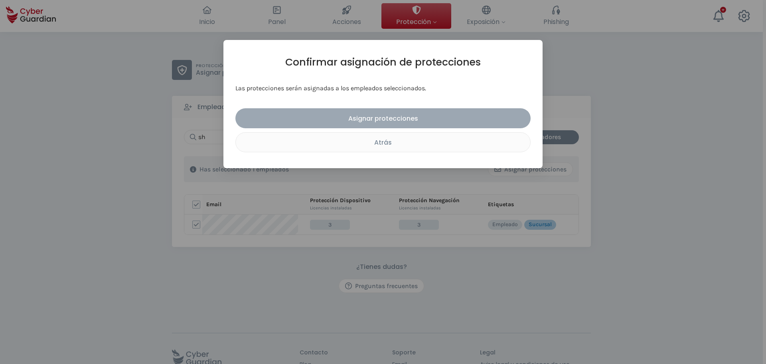
click at [414, 121] on div "Asignar protecciones" at bounding box center [382, 118] width 283 height 10
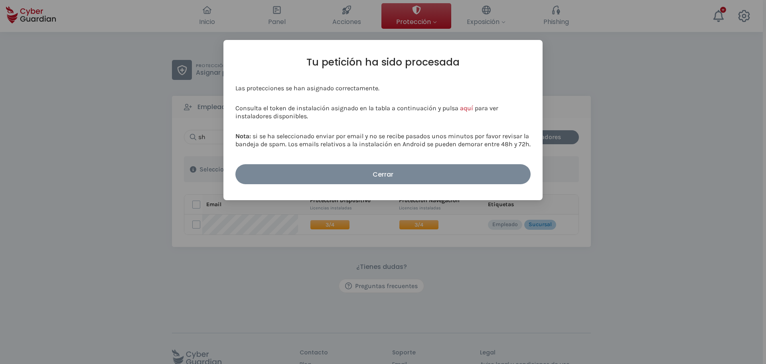
click at [371, 168] on button "Cerrar" at bounding box center [383, 174] width 295 height 20
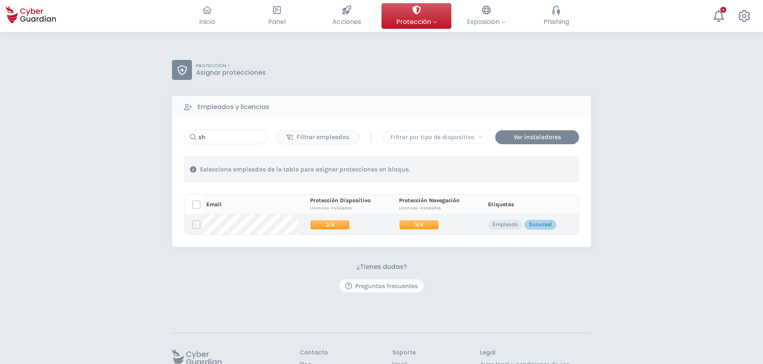
click at [408, 224] on span "3/4" at bounding box center [419, 225] width 40 height 10
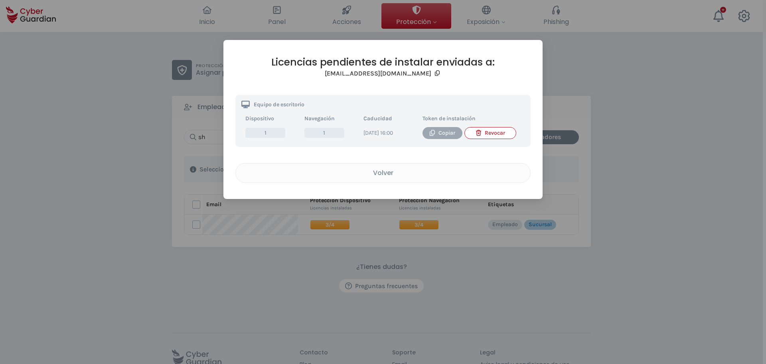
click at [445, 131] on div "Copiar" at bounding box center [443, 133] width 28 height 9
click at [391, 178] on div "Volver" at bounding box center [383, 173] width 283 height 10
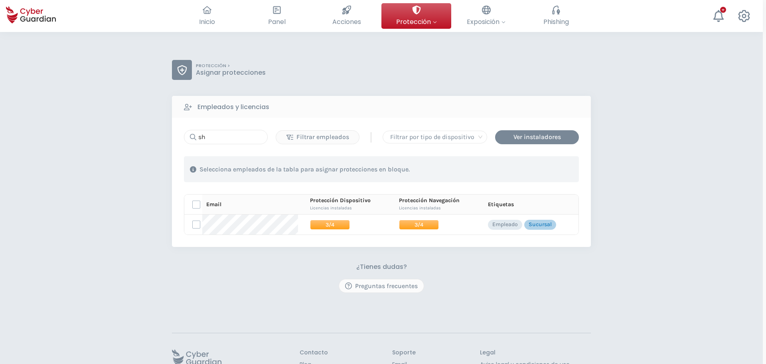
click at [653, 140] on div "PROTECCIÓN > Asignar protecciones Empleados y licencias sh Filtrar empleados | …" at bounding box center [381, 225] width 763 height 386
